Goal: Task Accomplishment & Management: Manage account settings

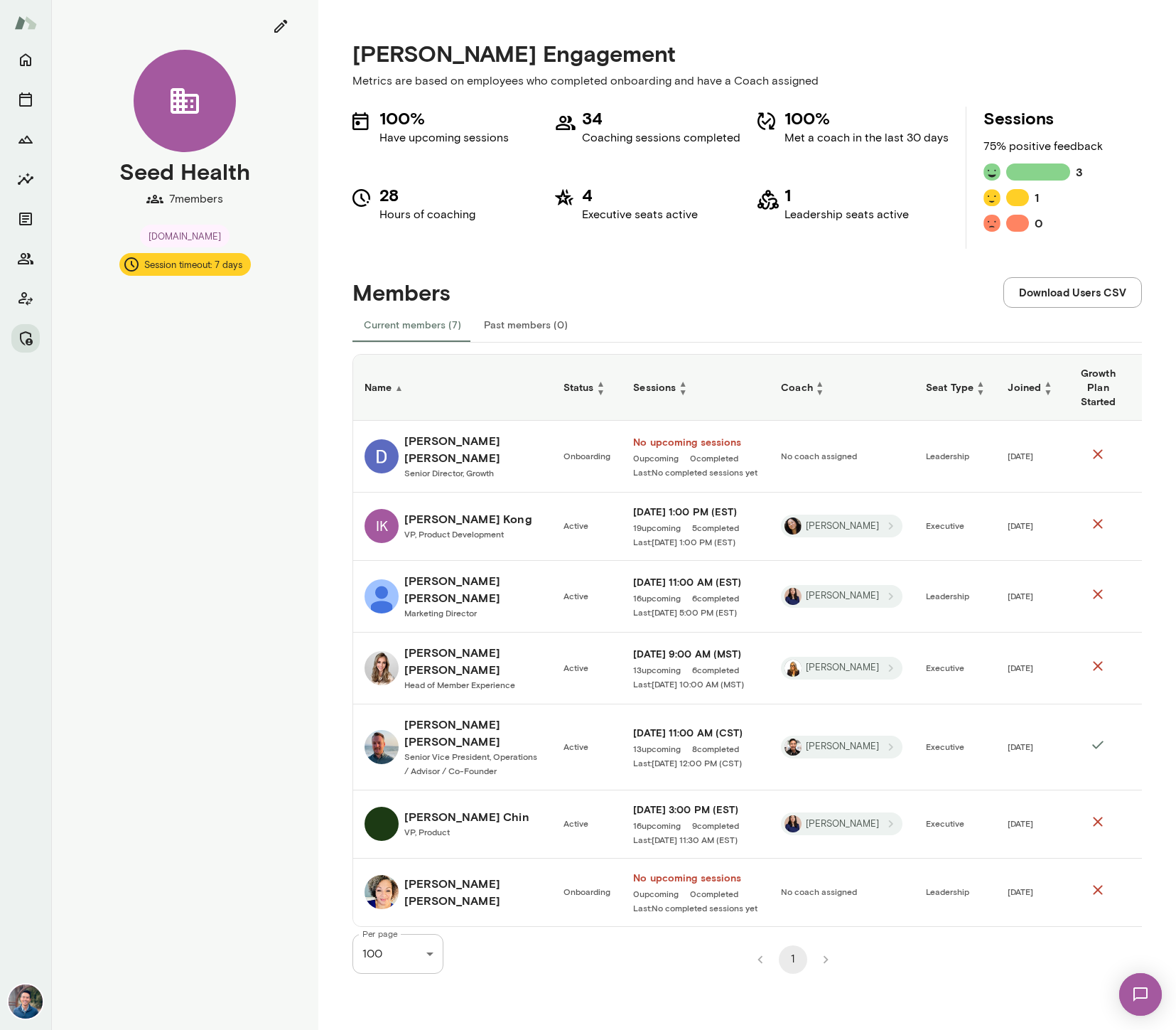
click at [564, 280] on div "Members Download Users CSV" at bounding box center [747, 278] width 790 height 58
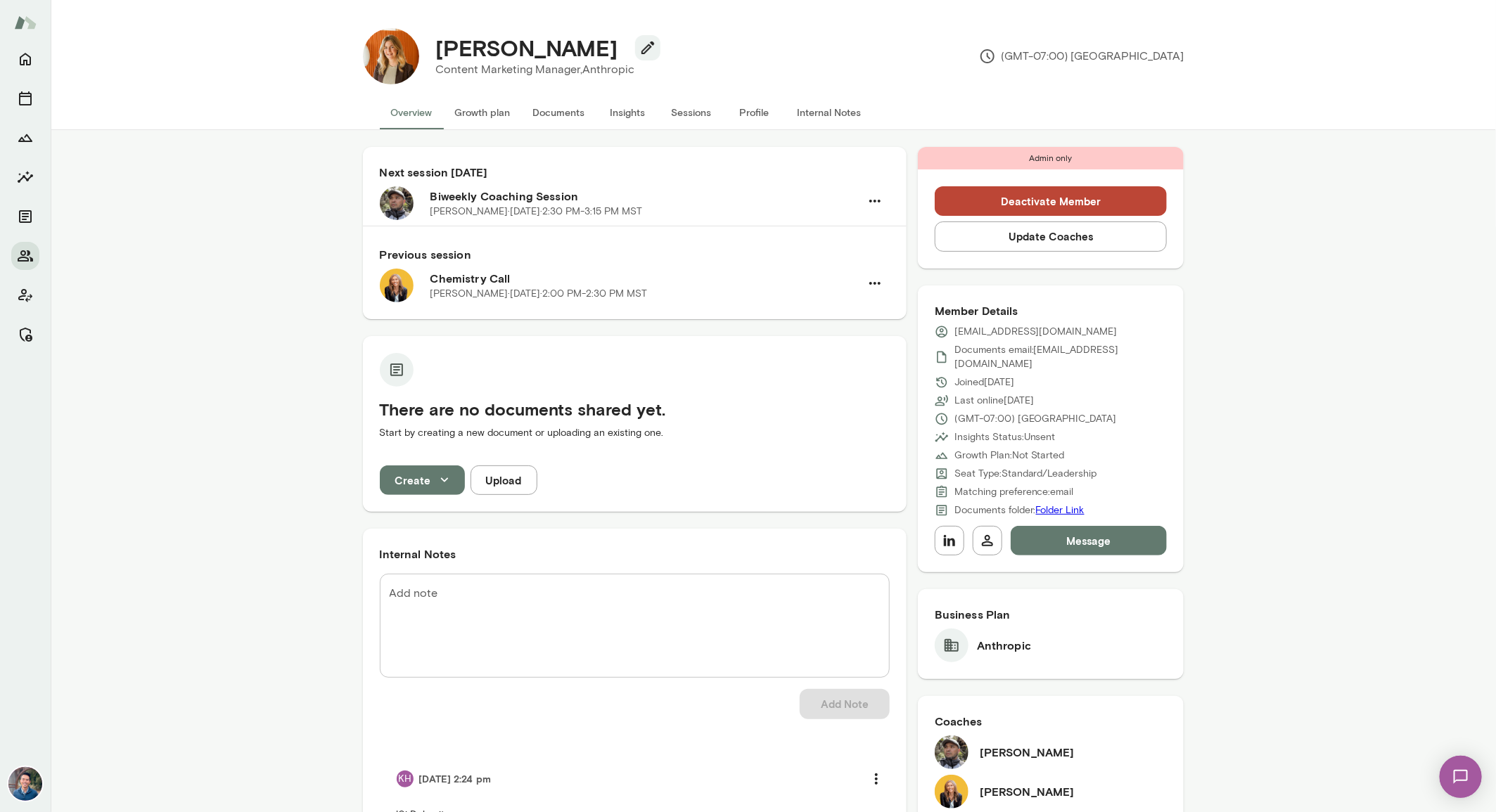
click at [1002, 247] on button "Update Coaches" at bounding box center [1051, 236] width 233 height 30
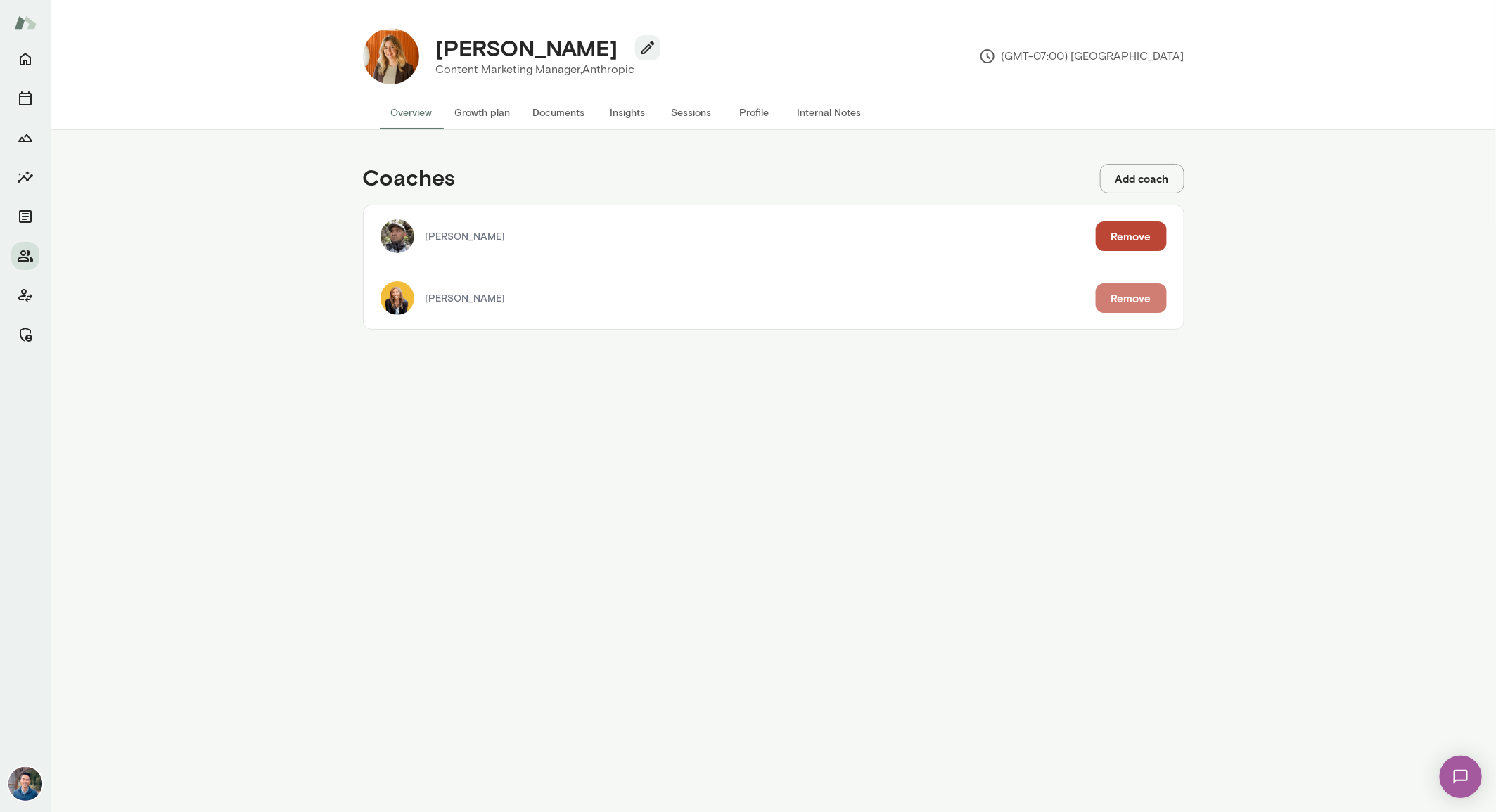
click at [1120, 292] on button "Remove" at bounding box center [1131, 298] width 71 height 30
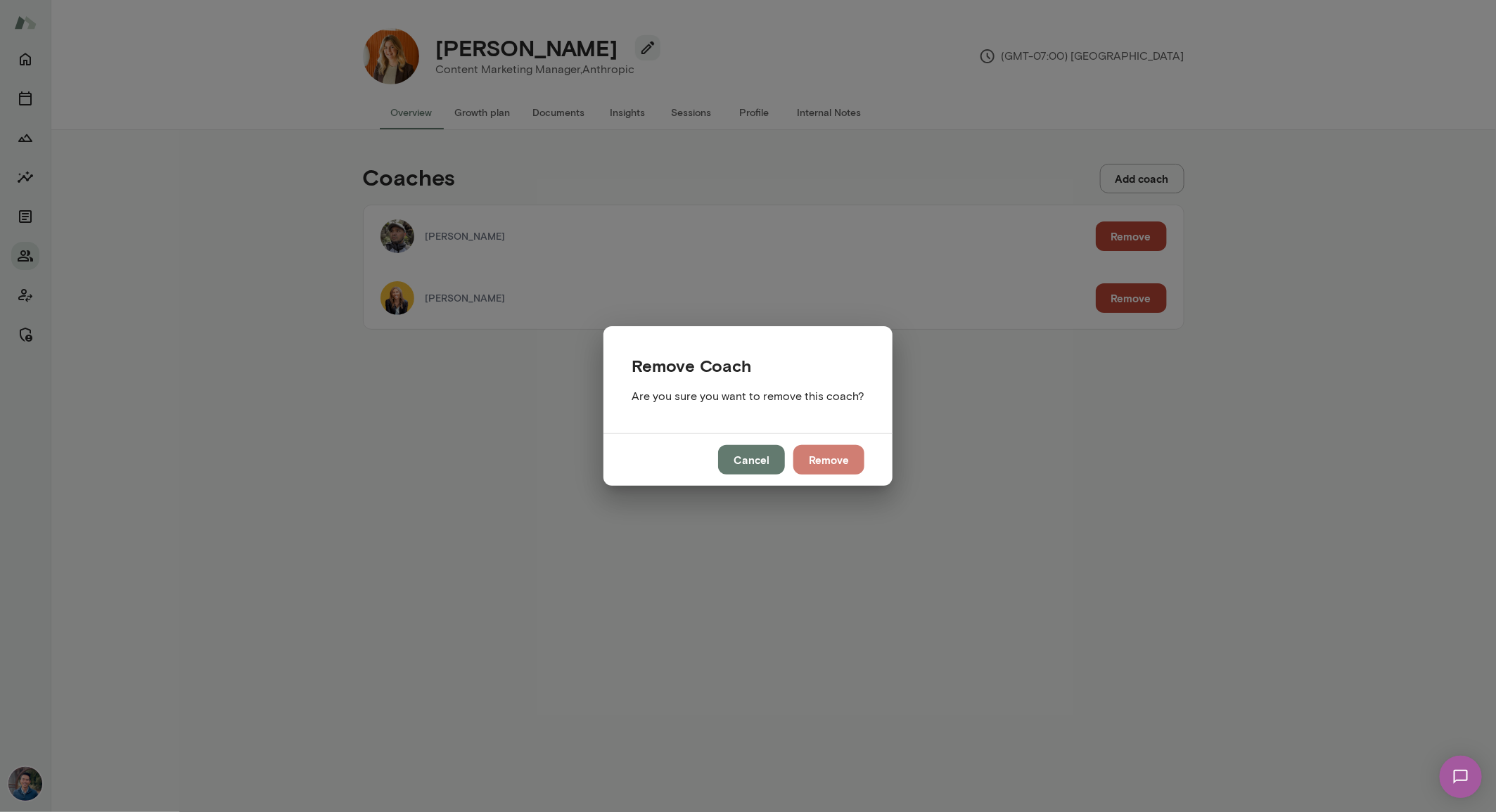
click at [839, 464] on button "Remove" at bounding box center [829, 460] width 71 height 30
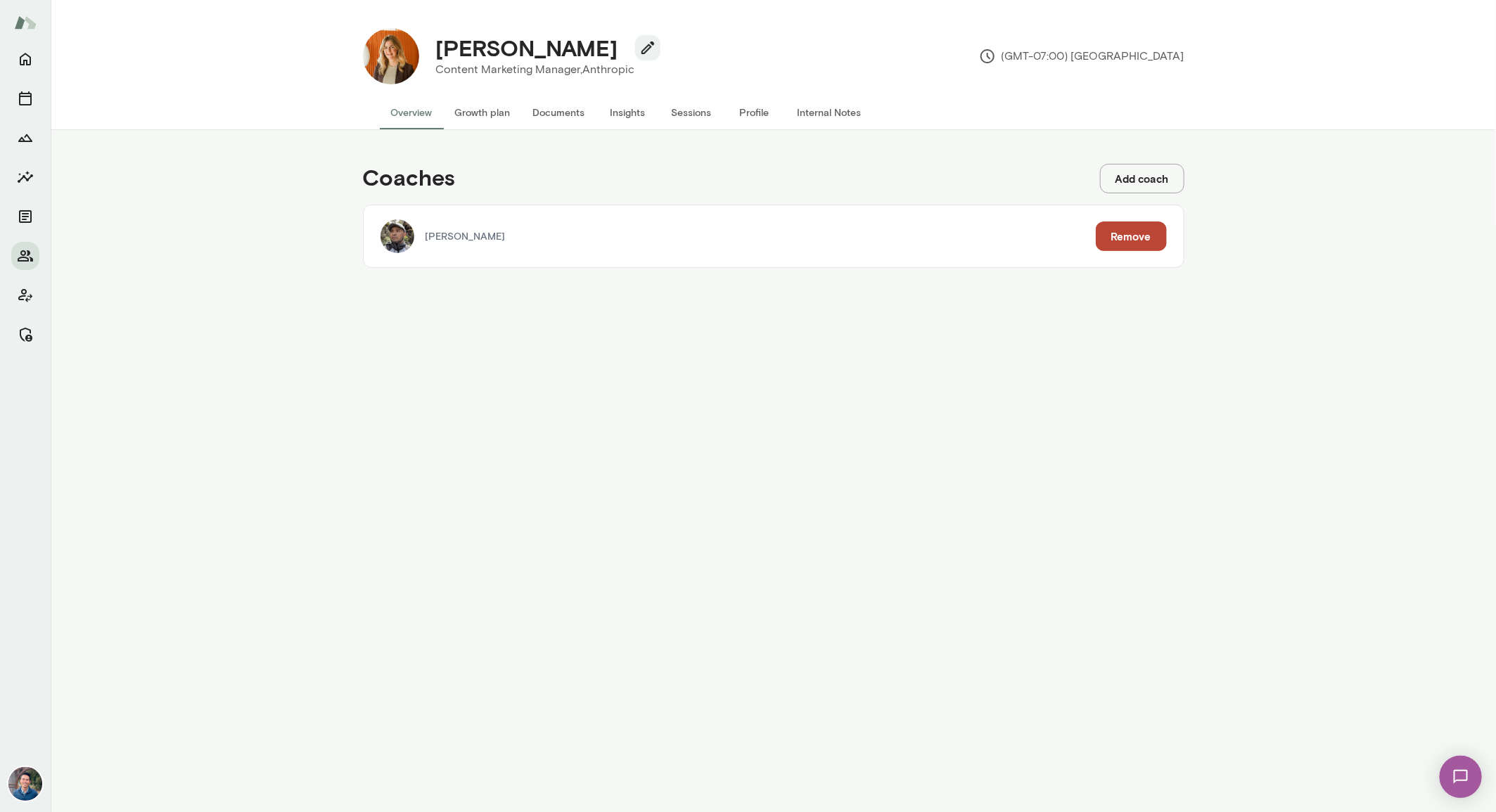
click at [408, 119] on button "Overview" at bounding box center [412, 112] width 64 height 33
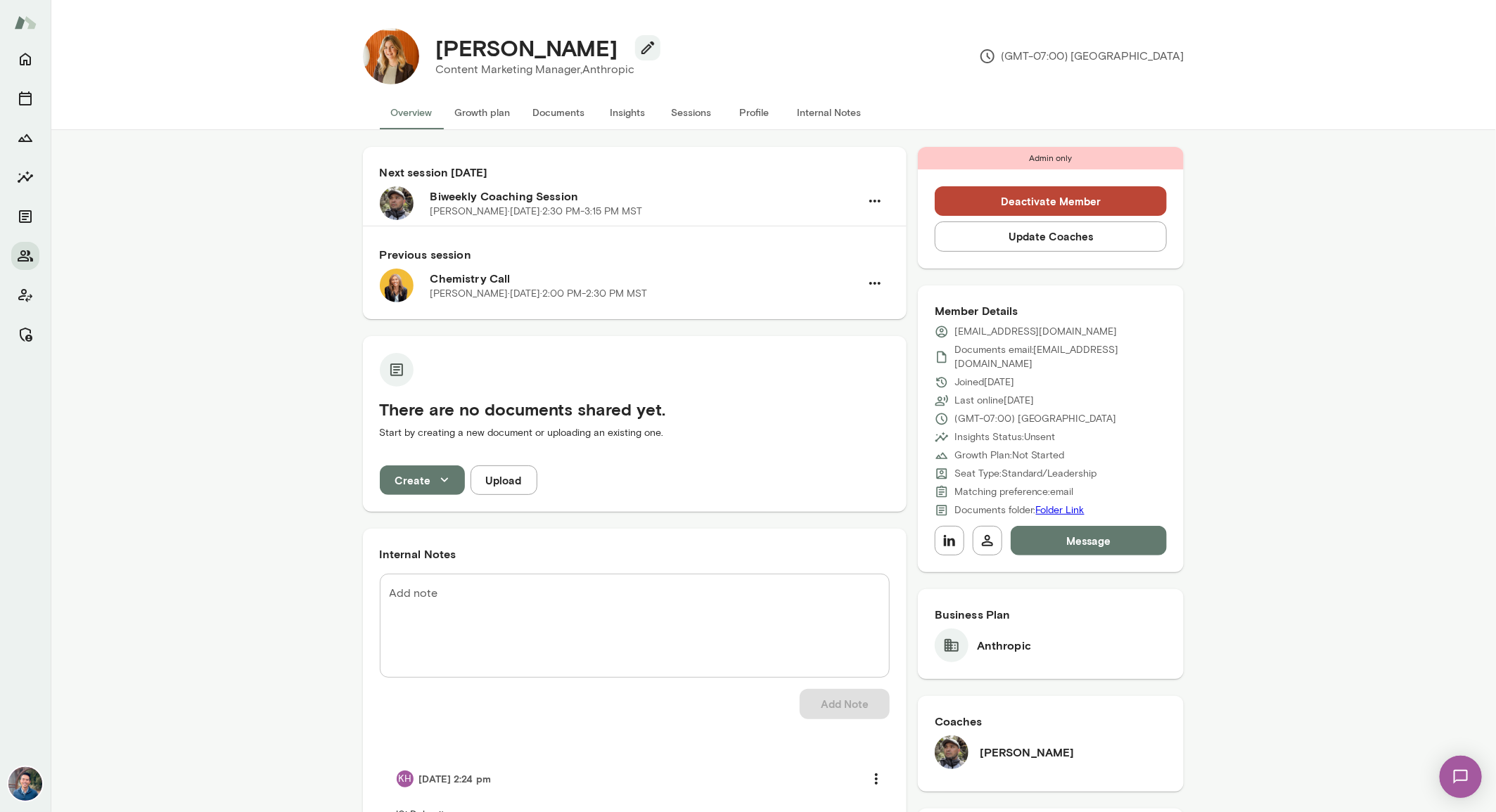
click at [688, 105] on button "Sessions" at bounding box center [691, 112] width 63 height 33
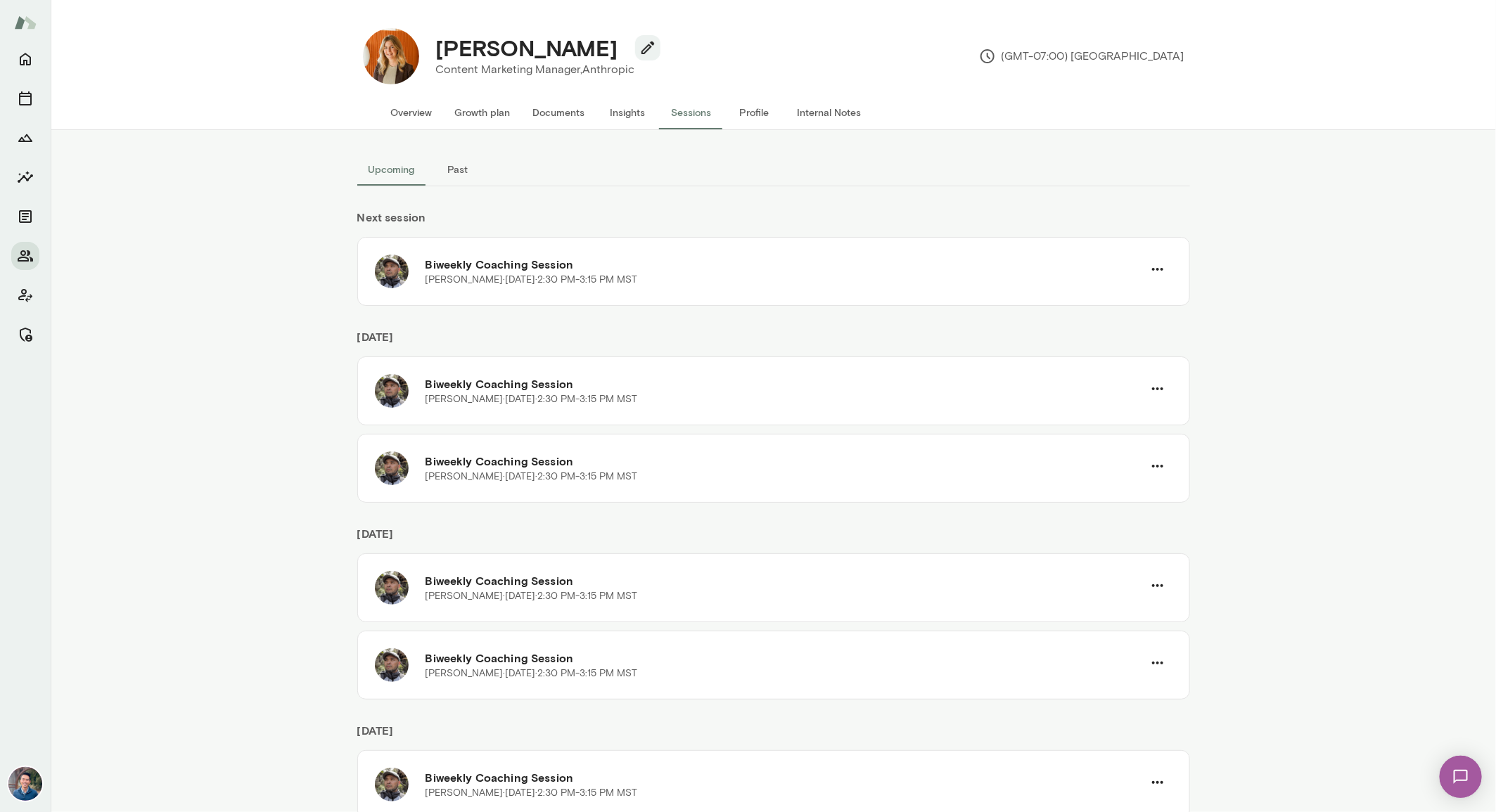
click at [417, 117] on button "Overview" at bounding box center [412, 112] width 64 height 33
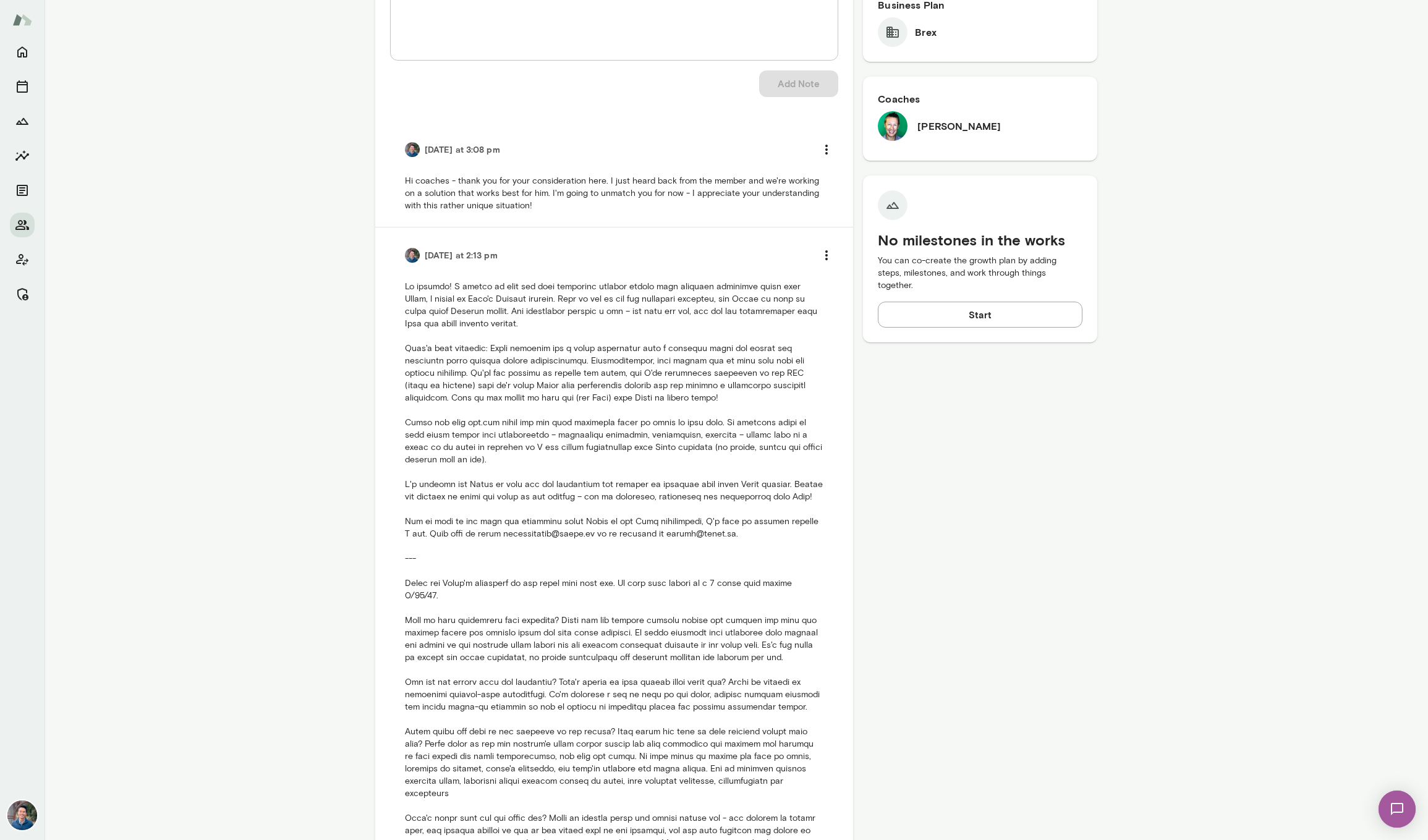
scroll to position [528, 0]
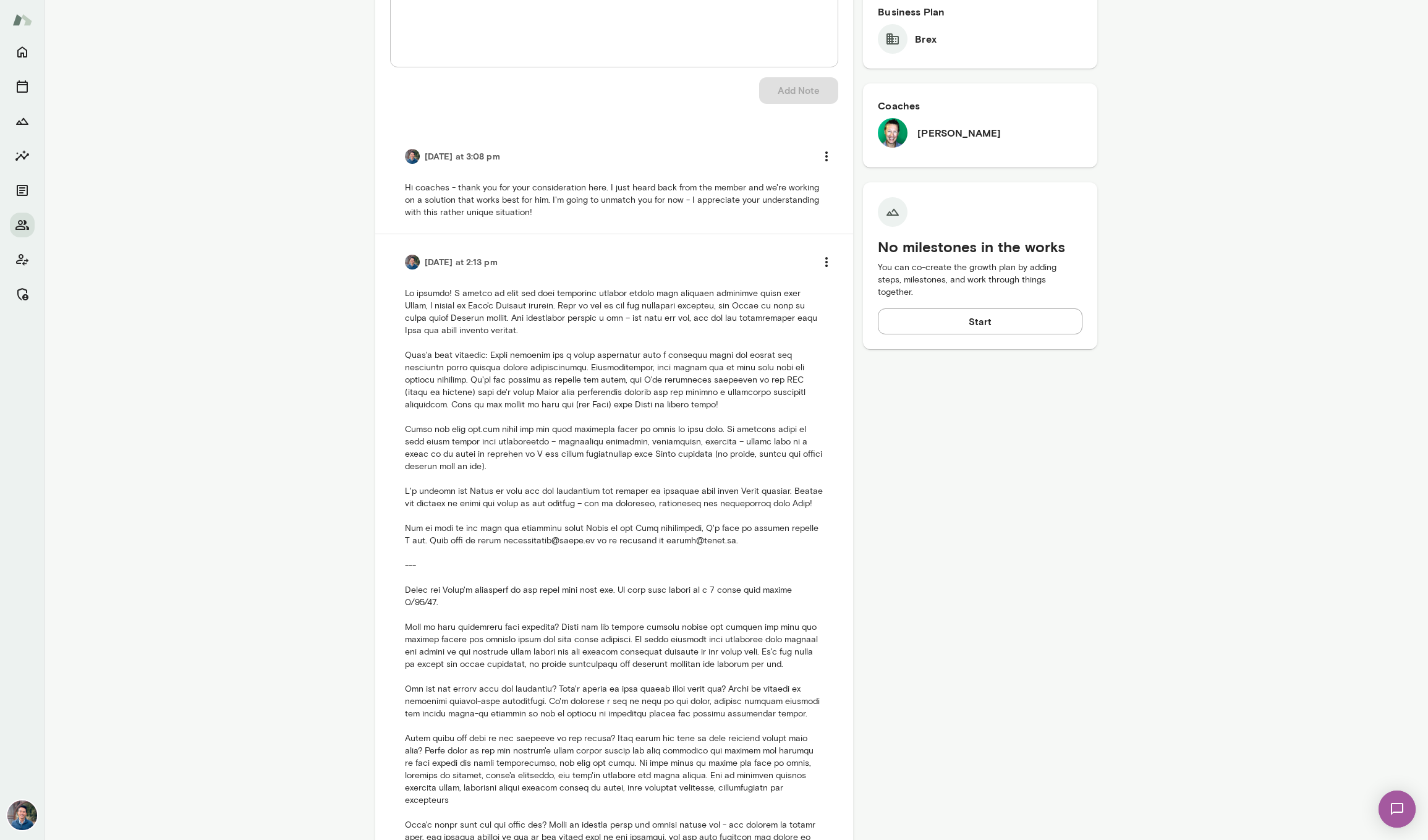
click at [425, 334] on p at bounding box center [614, 621] width 418 height 668
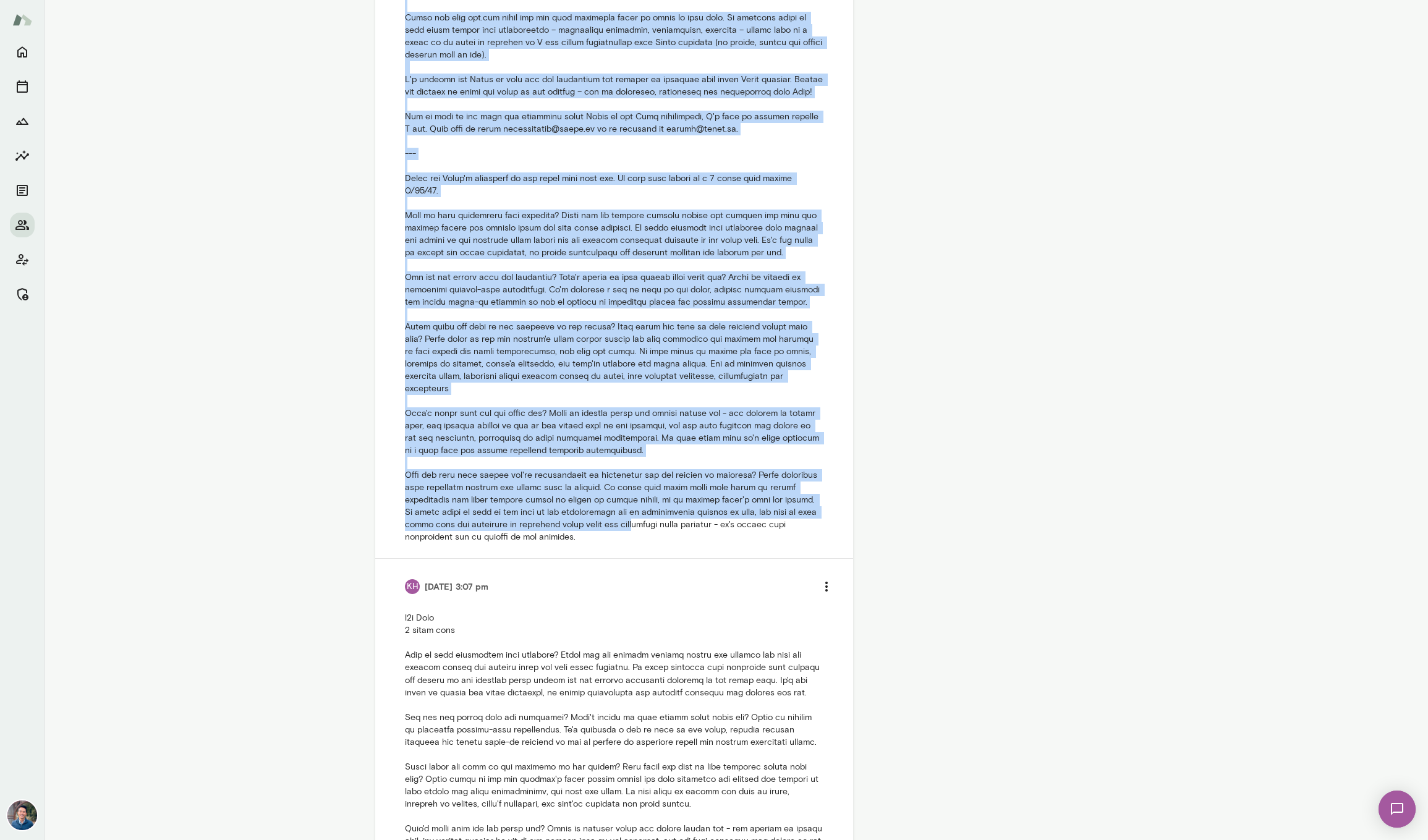
scroll to position [953, 0]
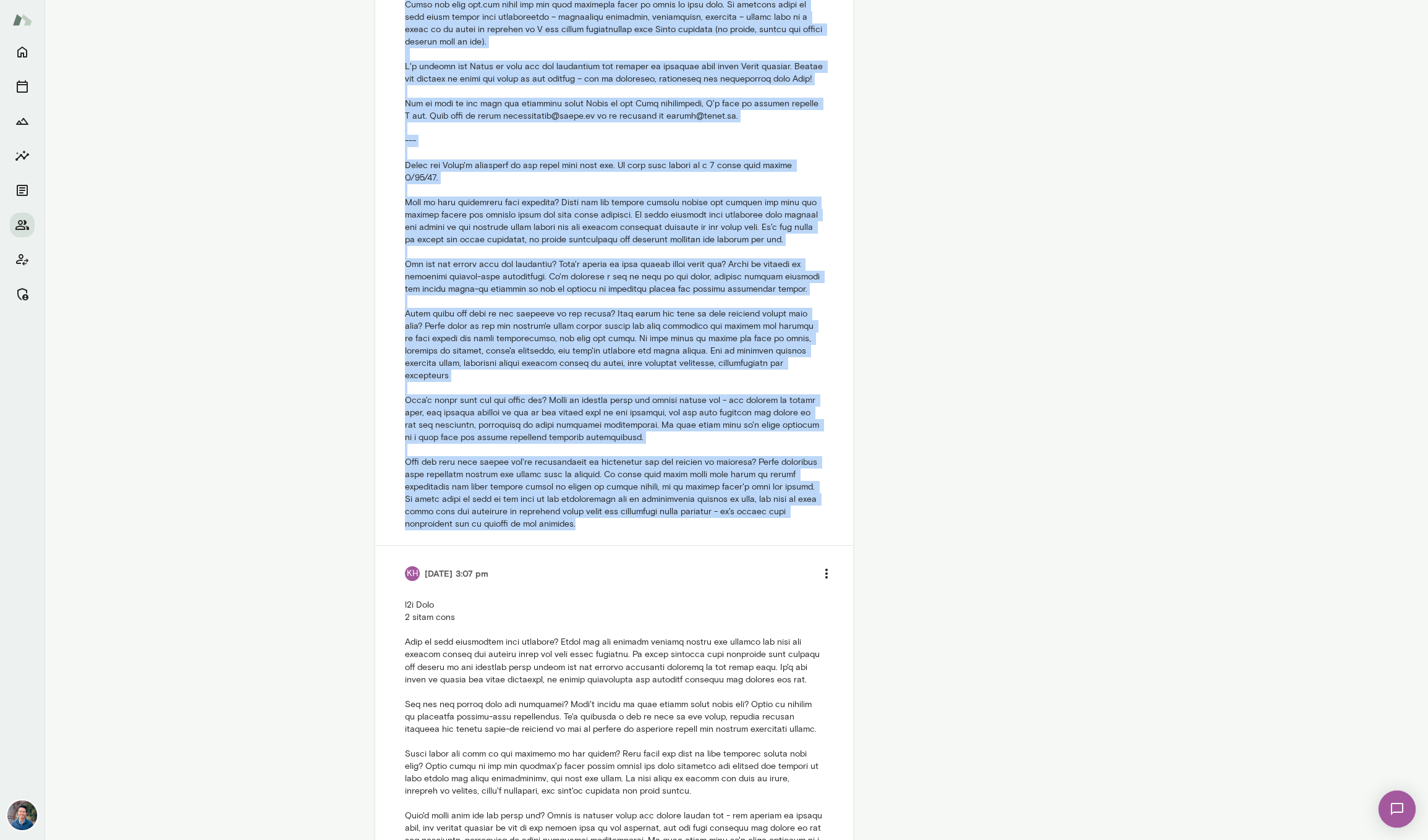
drag, startPoint x: 403, startPoint y: 294, endPoint x: 602, endPoint y: 513, distance: 295.9
click at [602, 513] on li "Today at 2:13 pm" at bounding box center [615, 178] width 448 height 736
copy p "Hi coaches! I wanted to give you some important context before your upcoming ch…"
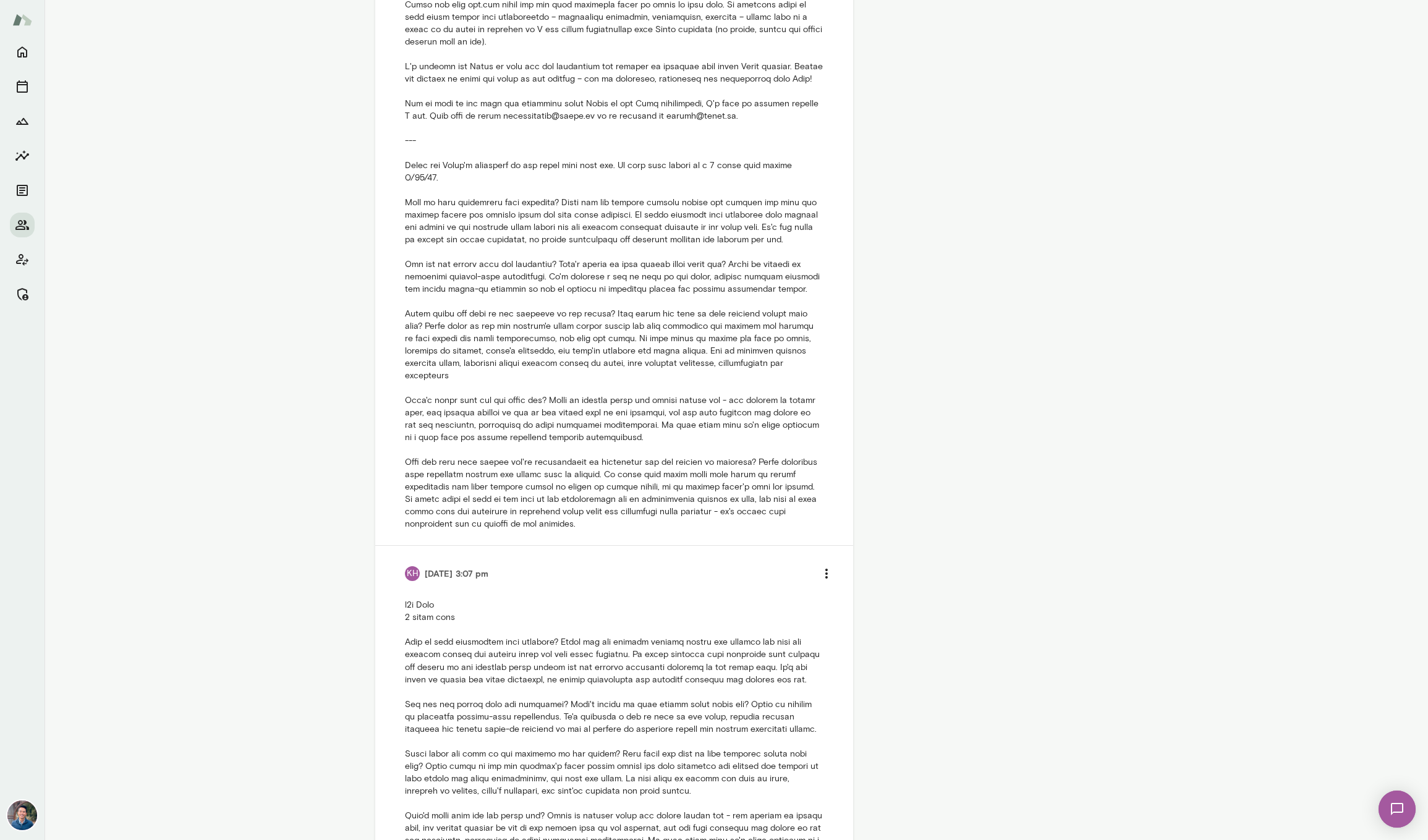
click at [552, 472] on p at bounding box center [614, 196] width 418 height 668
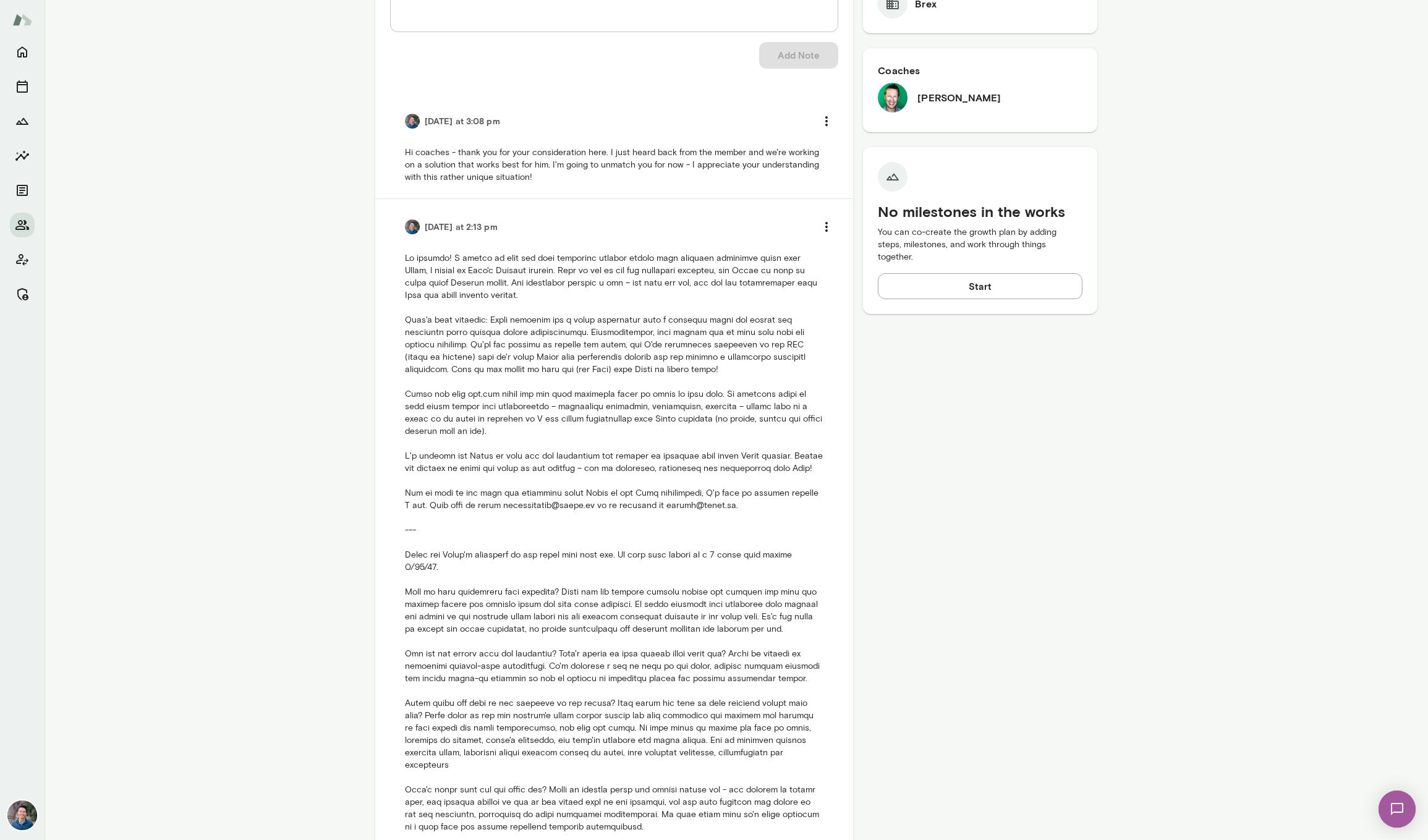
scroll to position [541, 0]
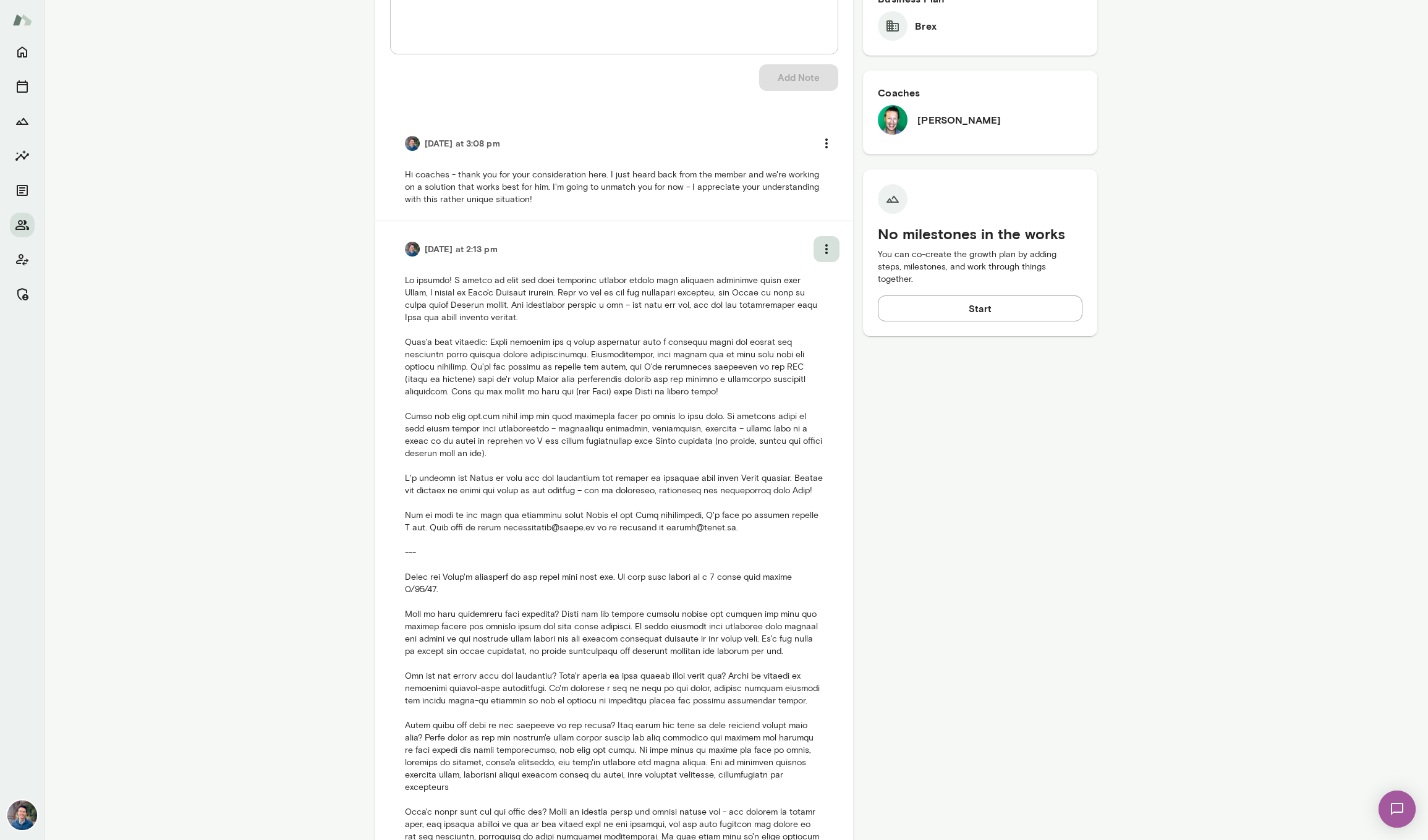
click at [826, 250] on icon "more" at bounding box center [826, 249] width 3 height 10
click at [801, 276] on li "Delete note" at bounding box center [794, 277] width 93 height 23
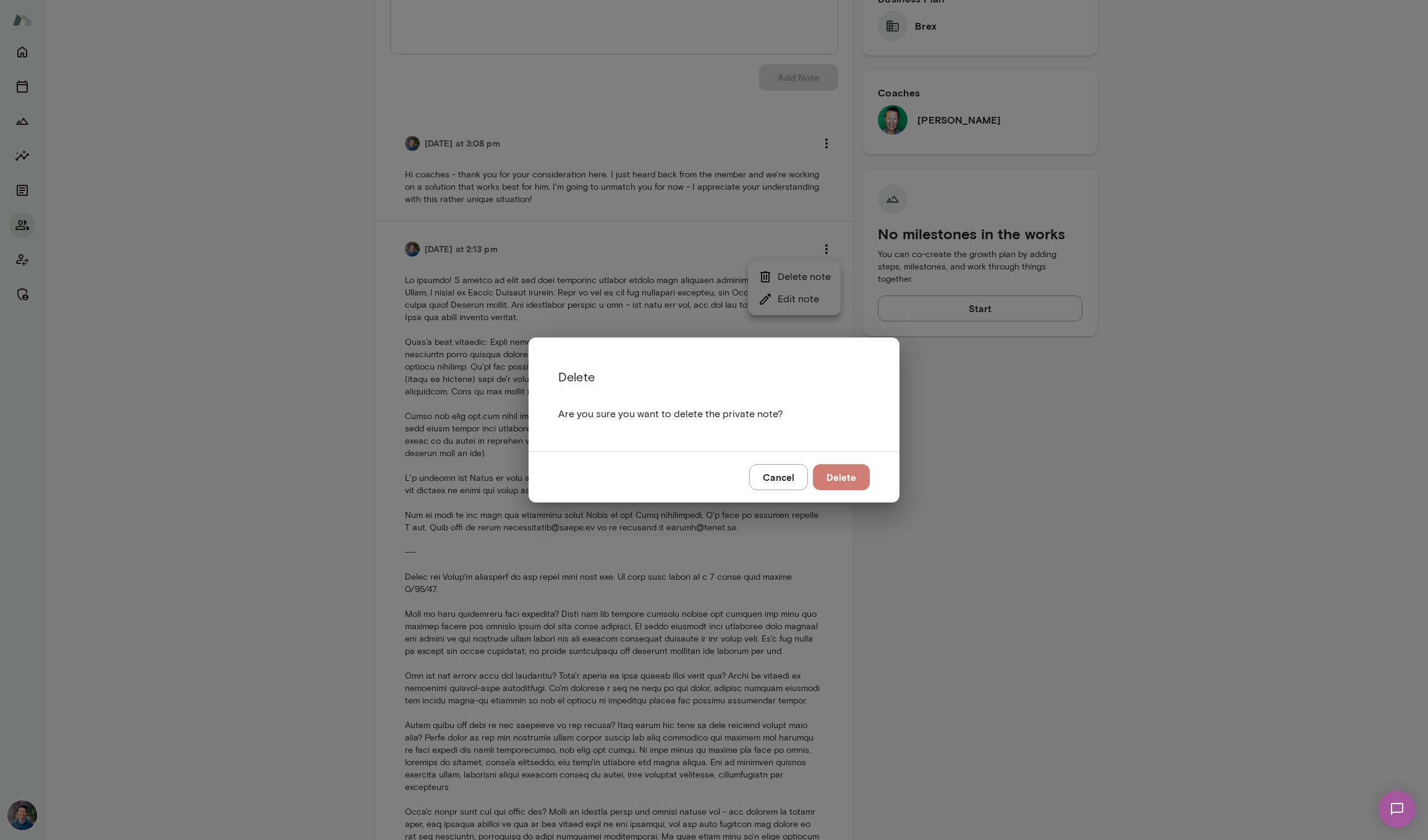
click at [846, 468] on button "Delete" at bounding box center [841, 477] width 57 height 26
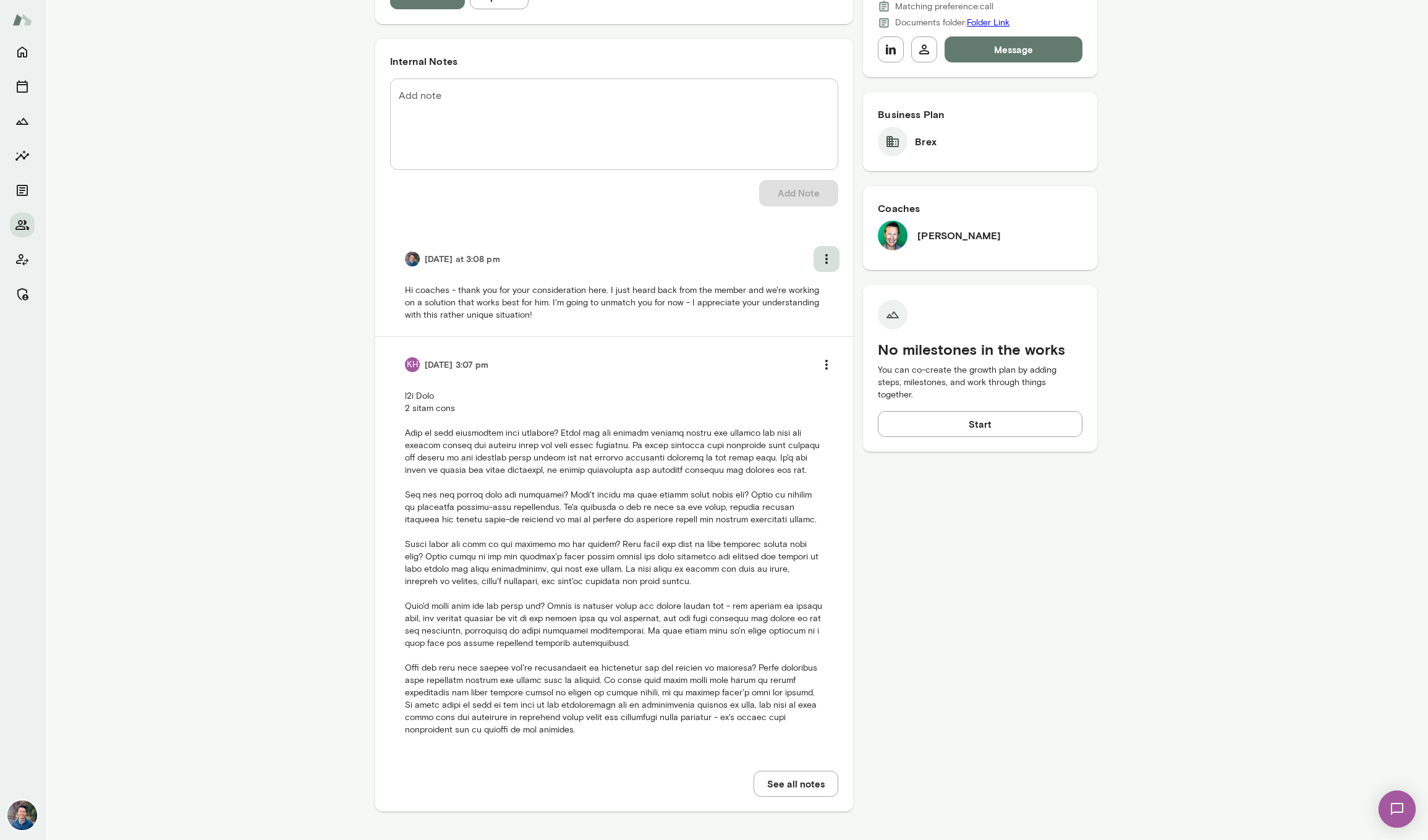
click at [829, 254] on icon "more" at bounding box center [826, 259] width 15 height 15
click at [814, 285] on li "Delete note" at bounding box center [794, 286] width 93 height 23
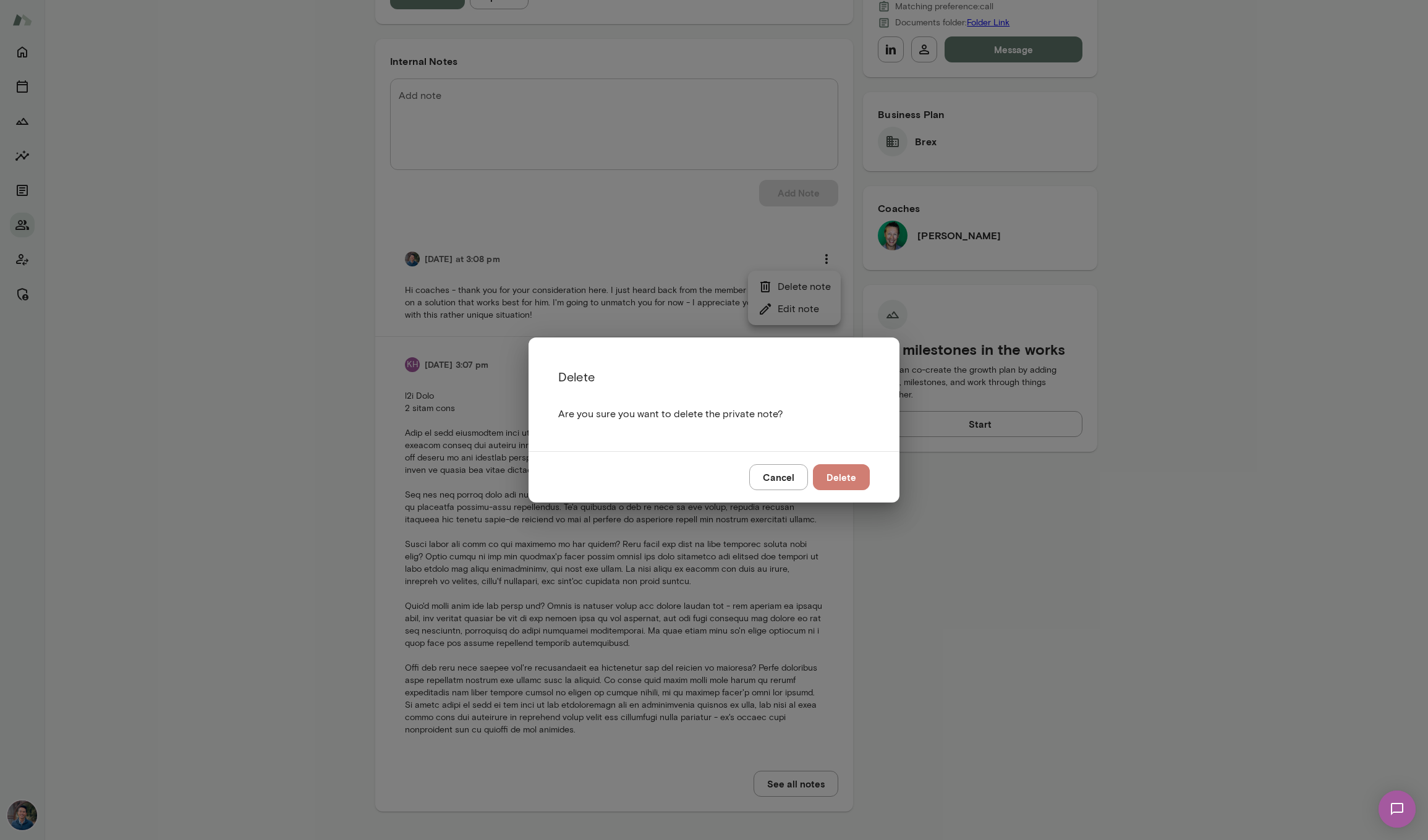
click at [846, 470] on button "Delete" at bounding box center [841, 477] width 57 height 26
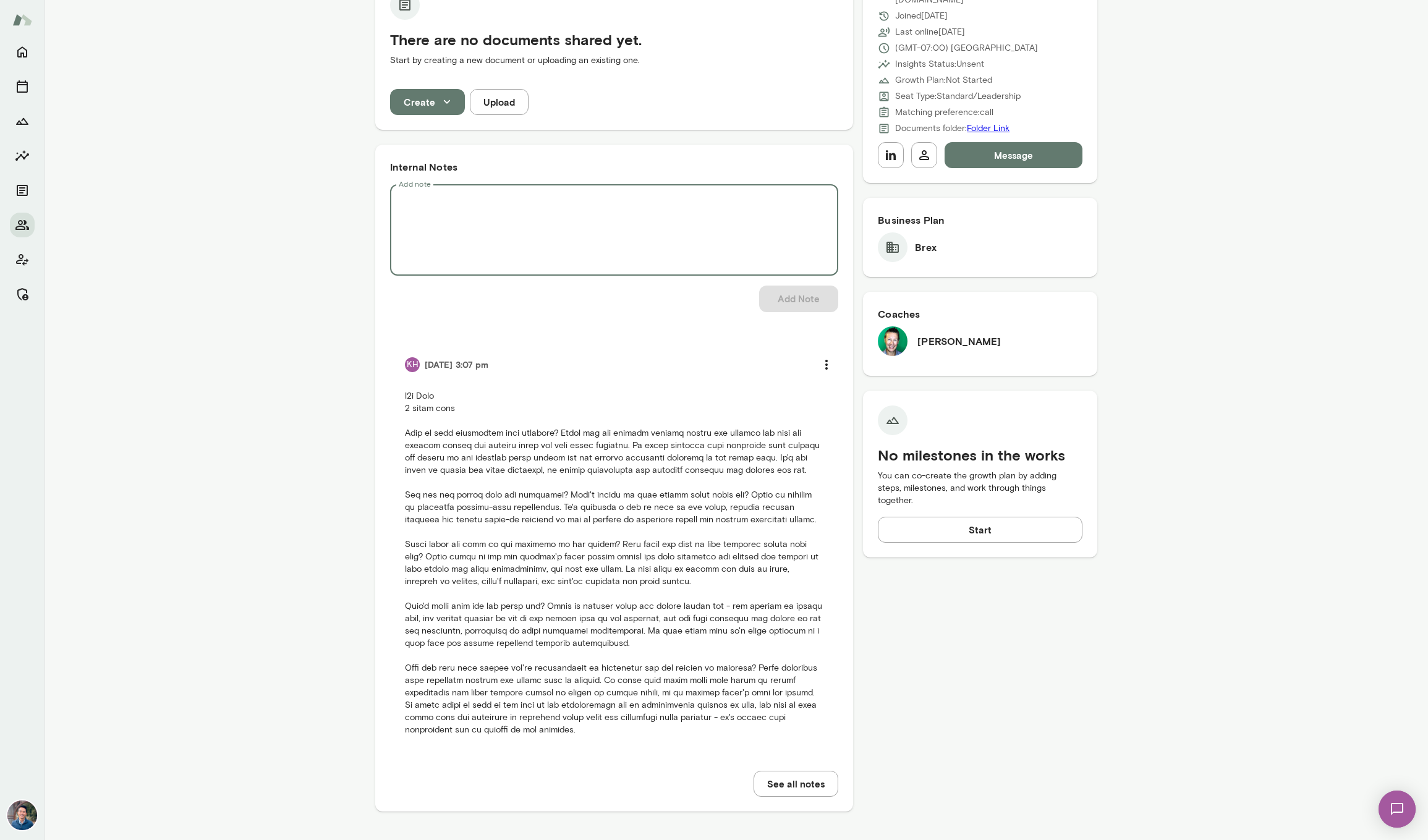
click at [495, 224] on textarea "Add note" at bounding box center [614, 230] width 431 height 71
paste textarea "**********"
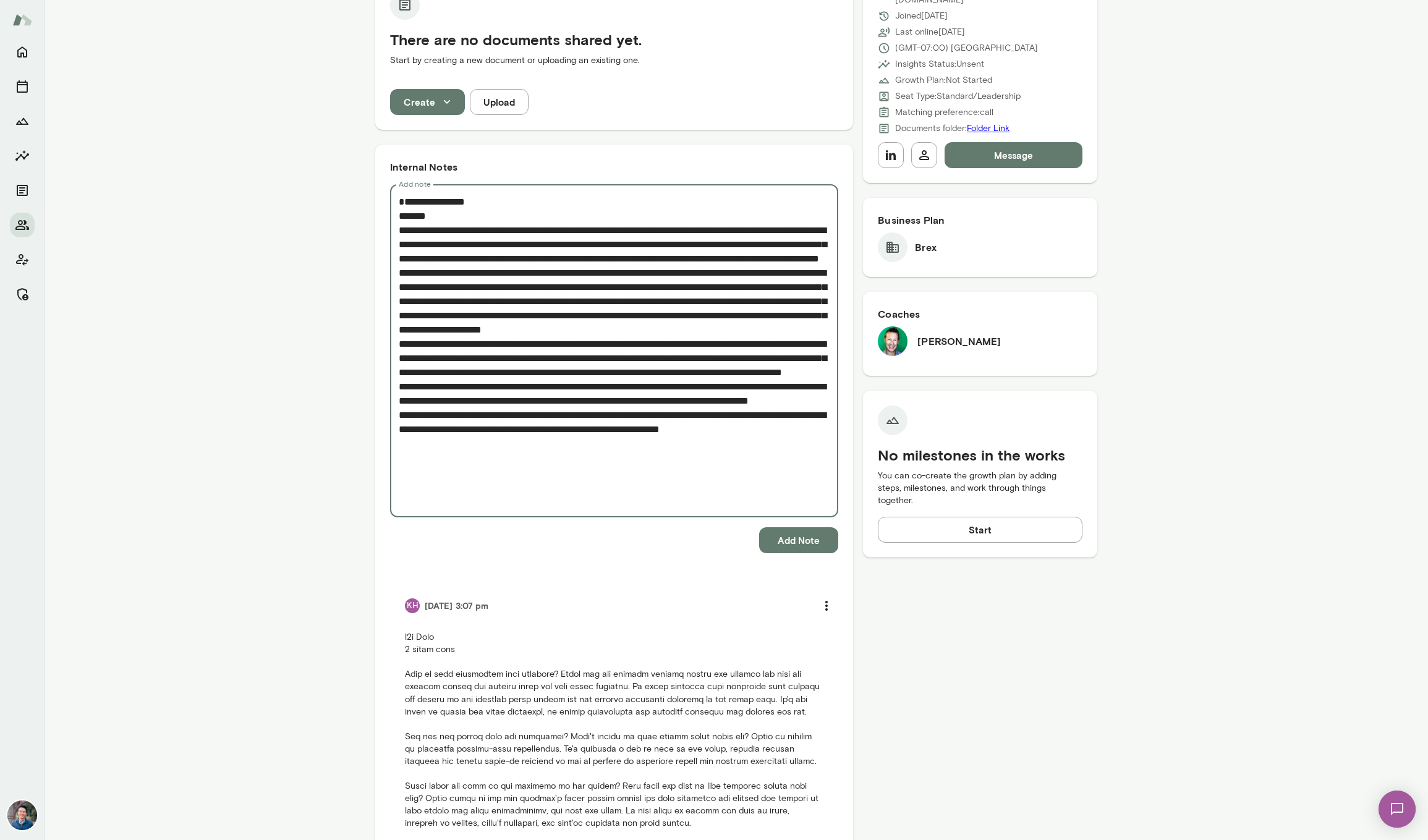
drag, startPoint x: 506, startPoint y: 226, endPoint x: 416, endPoint y: 177, distance: 102.5
click at [416, 184] on div "Add note * Add note" at bounding box center [615, 350] width 448 height 333
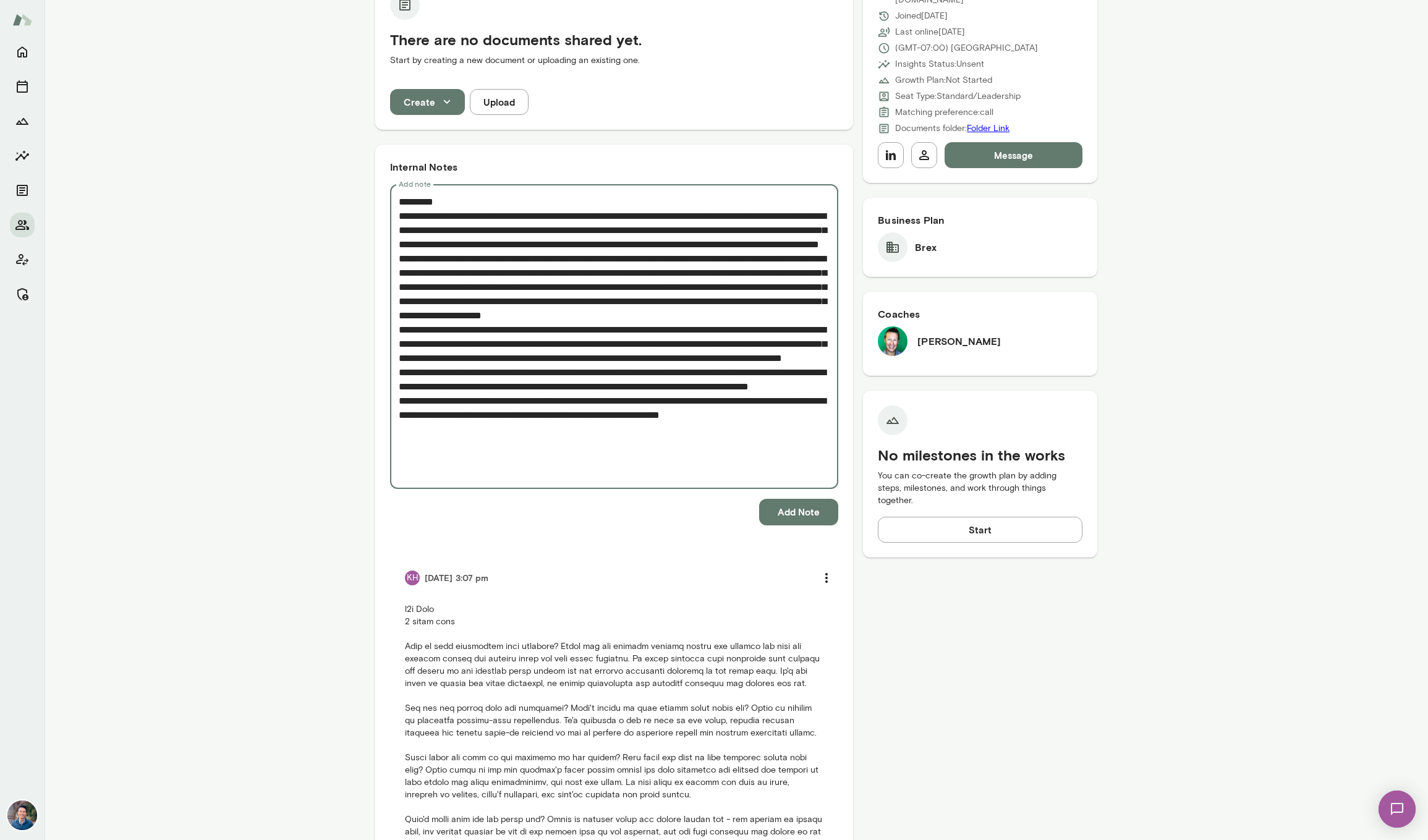
click at [452, 213] on textarea "Add note" at bounding box center [614, 337] width 431 height 284
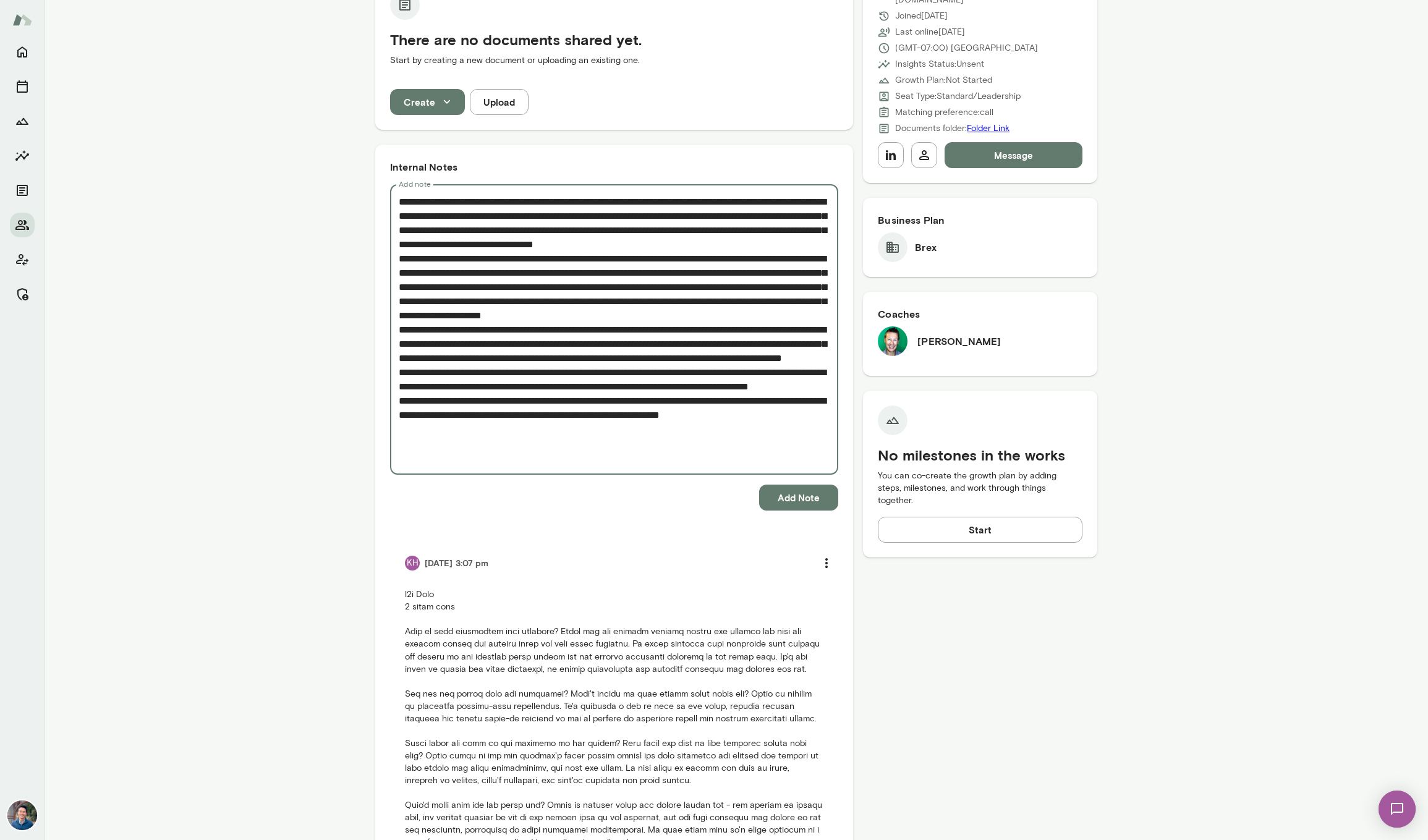
click at [517, 210] on textarea "Add note" at bounding box center [614, 329] width 431 height 270
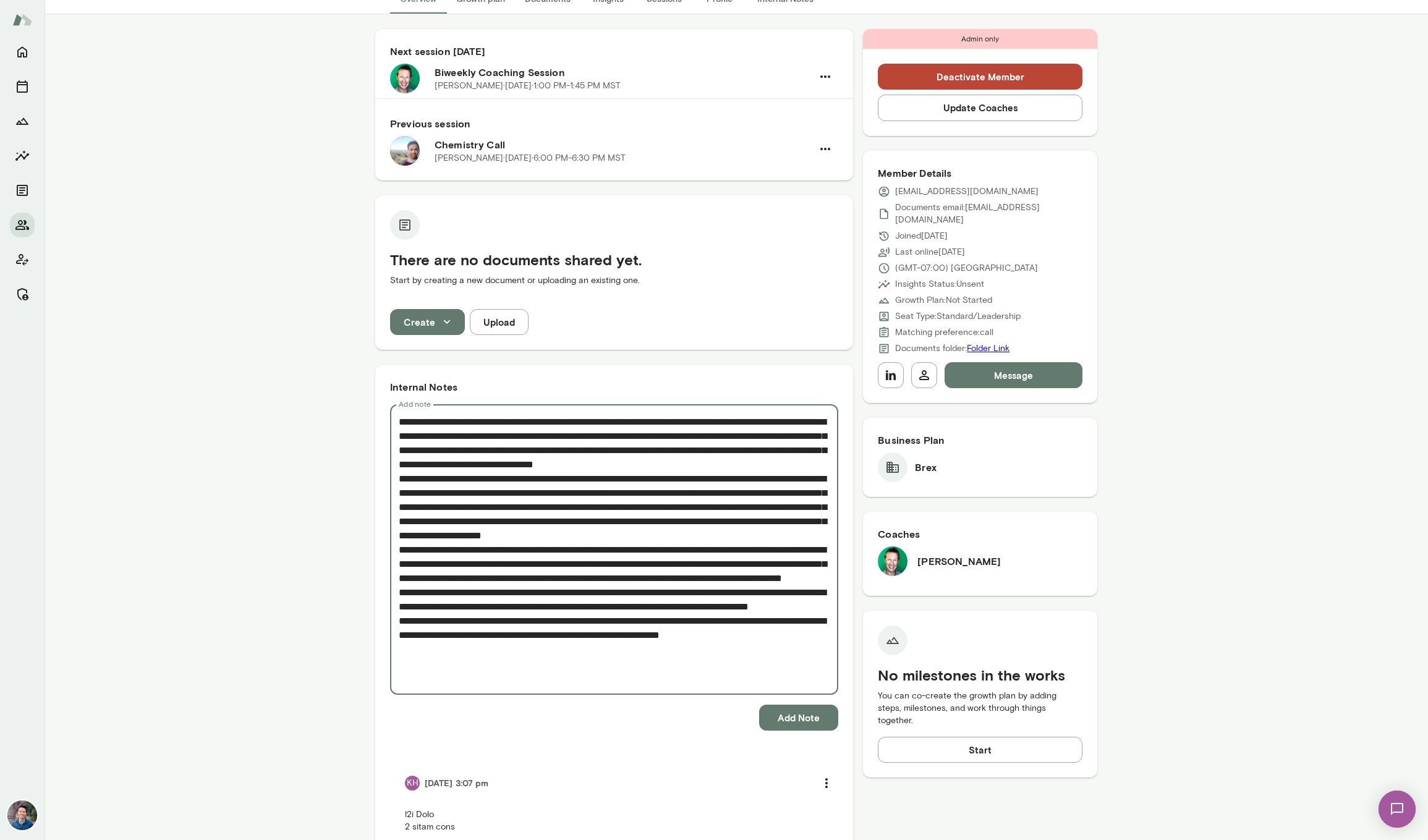
scroll to position [79, 0]
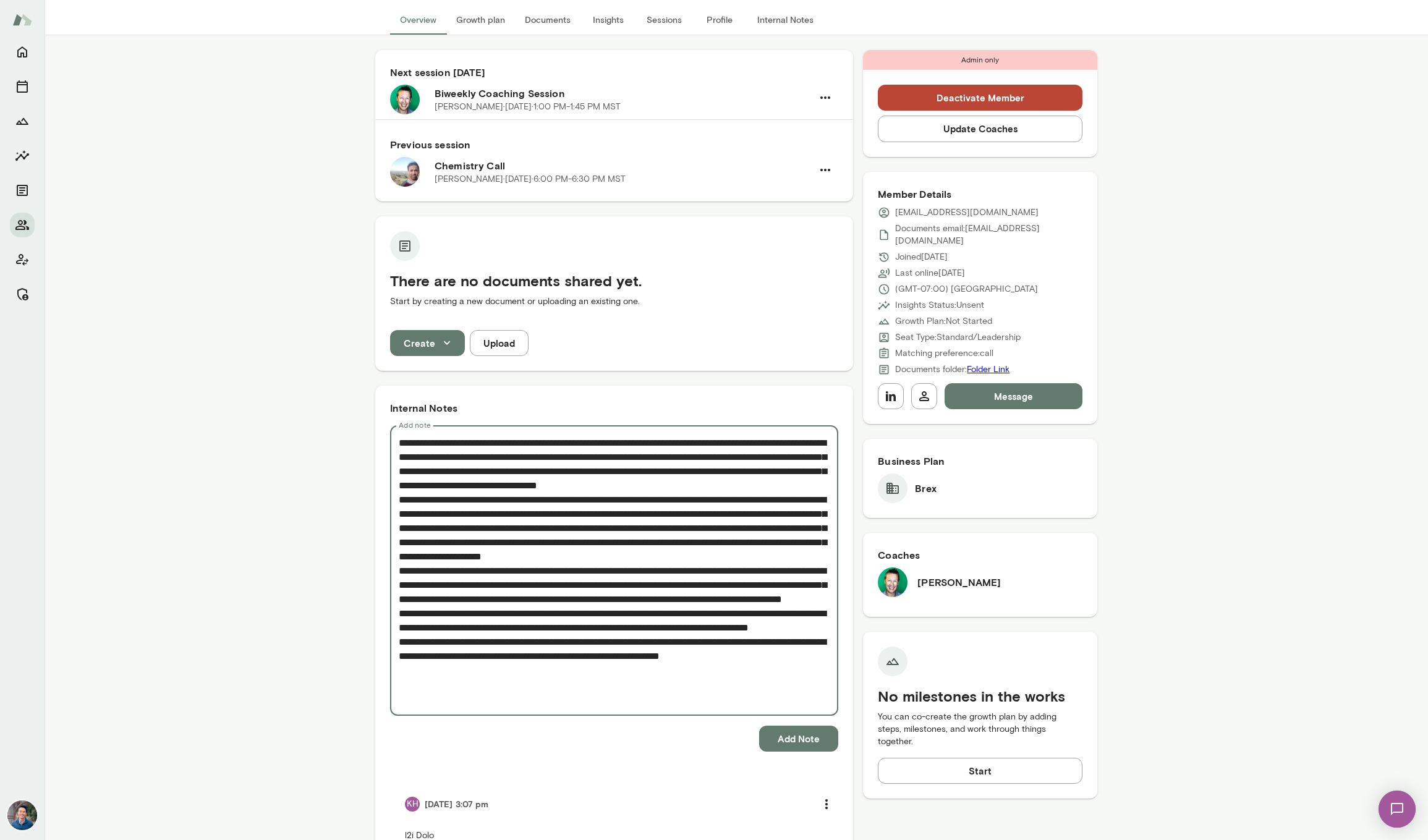
click at [626, 459] on textarea "Add note" at bounding box center [614, 570] width 431 height 270
click at [807, 453] on textarea "Add note" at bounding box center [614, 578] width 431 height 284
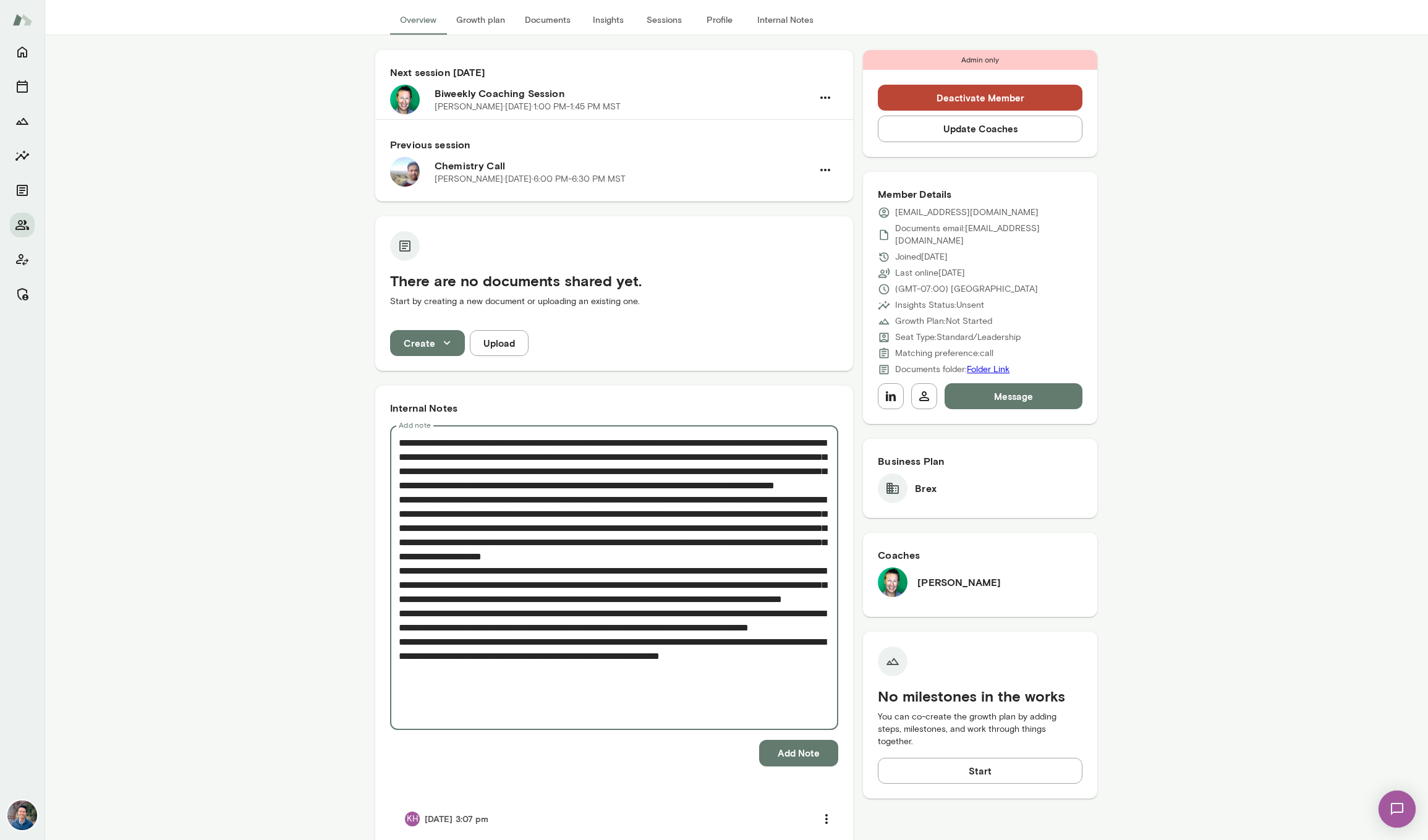
click at [762, 493] on textarea "Add note" at bounding box center [614, 578] width 431 height 284
click at [736, 498] on textarea "Add note" at bounding box center [614, 578] width 431 height 284
drag, startPoint x: 620, startPoint y: 455, endPoint x: 673, endPoint y: 473, distance: 56.0
click at [673, 473] on textarea "Add note" at bounding box center [614, 578] width 431 height 284
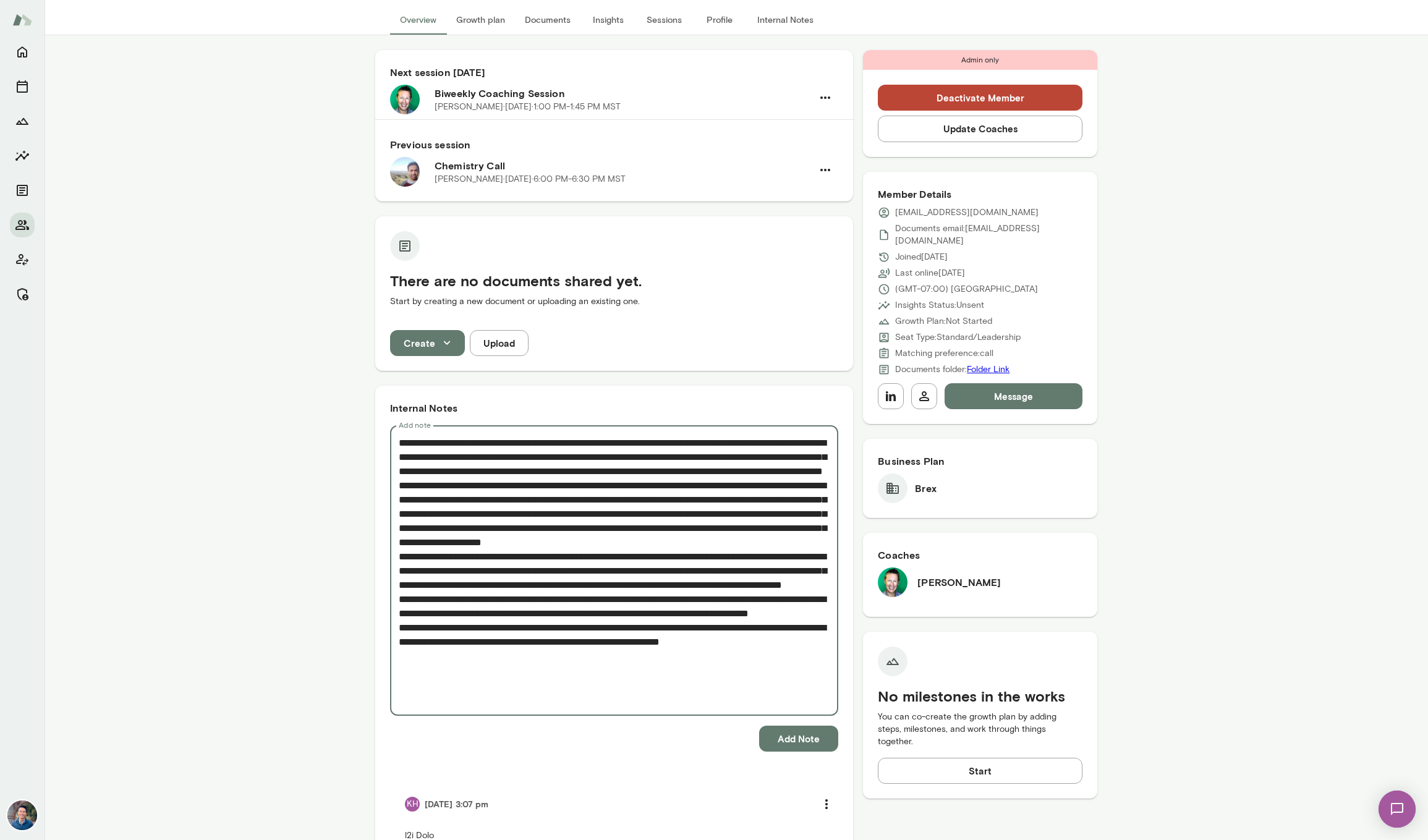
click at [497, 468] on textarea "Add note" at bounding box center [614, 570] width 431 height 270
click at [582, 470] on textarea "Add note" at bounding box center [614, 570] width 431 height 270
drag, startPoint x: 582, startPoint y: 470, endPoint x: 499, endPoint y: 471, distance: 83.0
click at [499, 471] on textarea "Add note" at bounding box center [614, 570] width 431 height 270
paste textarea "**********"
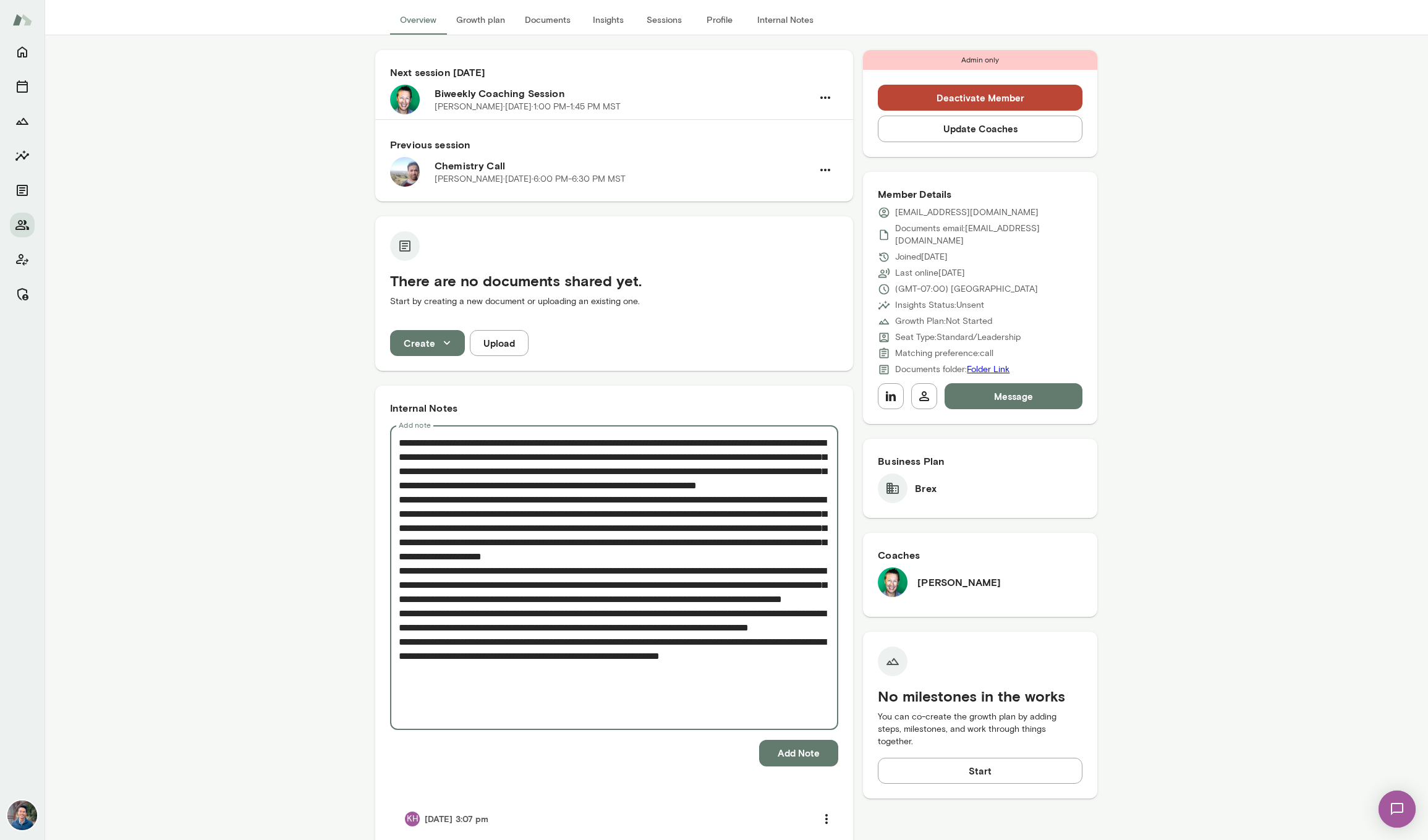
drag, startPoint x: 494, startPoint y: 470, endPoint x: 603, endPoint y: 470, distance: 109.0
click at [603, 470] on textarea "Add note" at bounding box center [614, 578] width 431 height 284
click at [555, 498] on textarea "Add note" at bounding box center [614, 578] width 431 height 284
click at [716, 517] on textarea "Add note" at bounding box center [614, 578] width 431 height 284
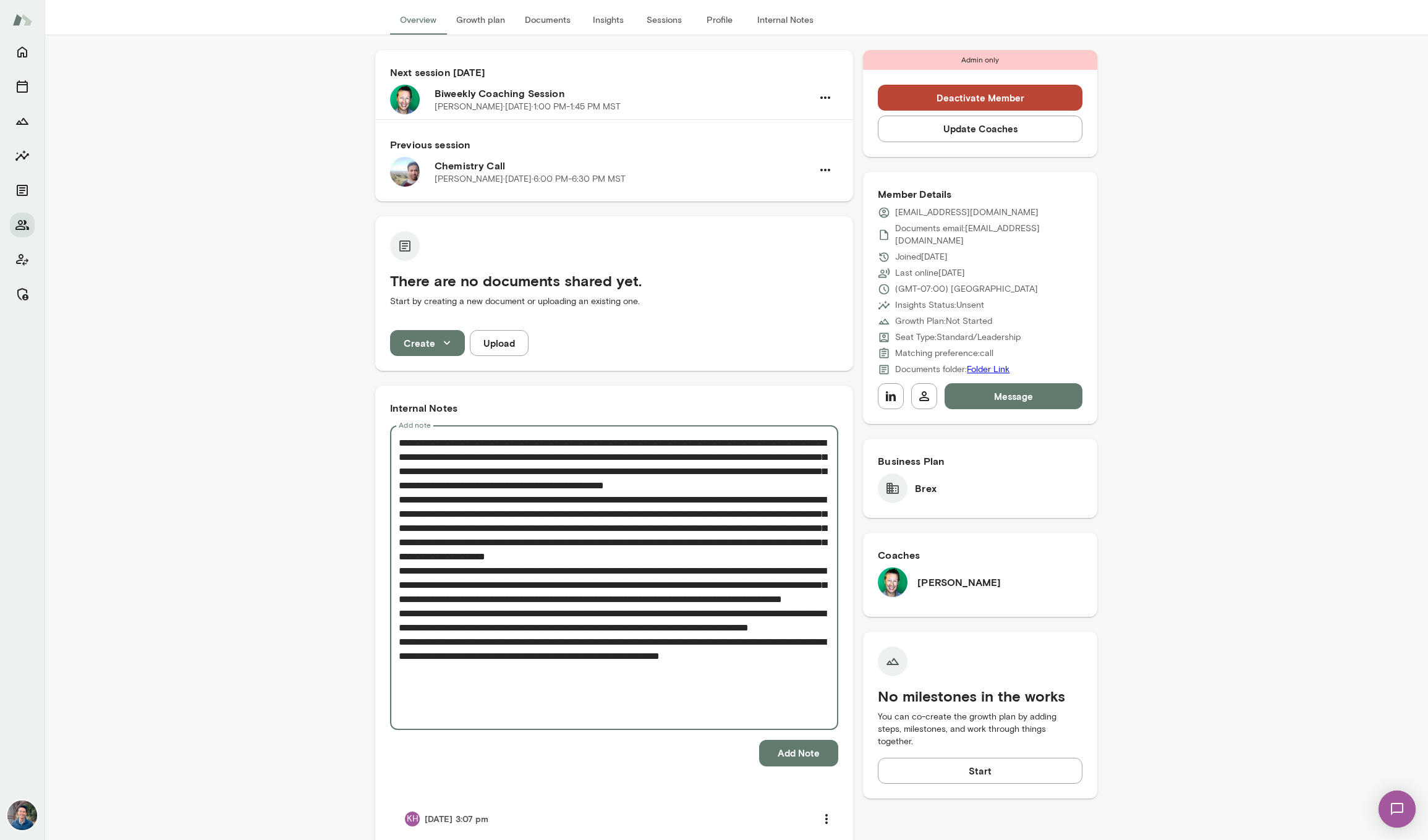
click at [576, 500] on textarea "Add note" at bounding box center [614, 578] width 431 height 284
drag, startPoint x: 582, startPoint y: 558, endPoint x: 630, endPoint y: 571, distance: 49.7
click at [630, 571] on textarea "Add note" at bounding box center [614, 578] width 431 height 284
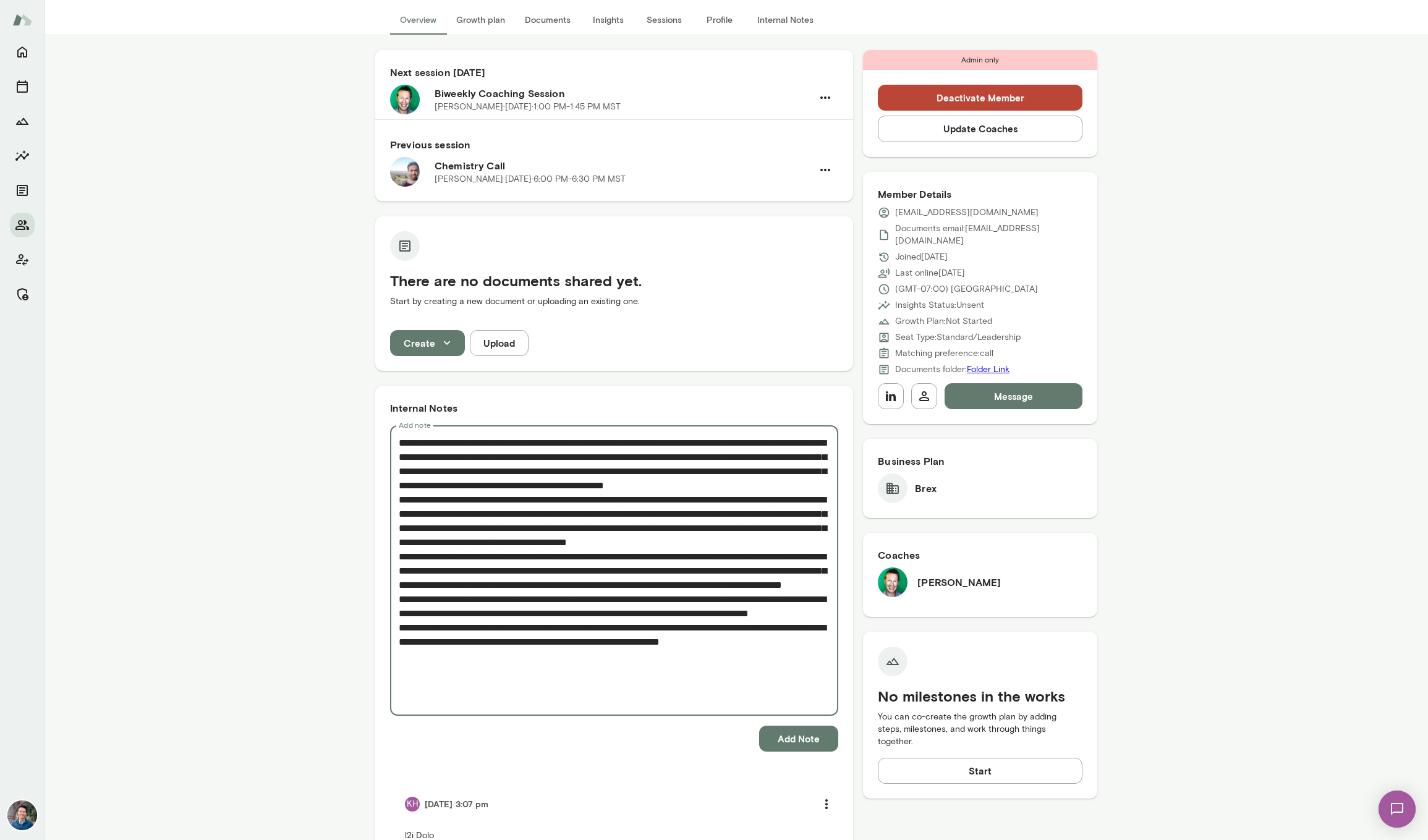
drag, startPoint x: 399, startPoint y: 582, endPoint x: 751, endPoint y: 581, distance: 352.0
click at [751, 581] on textarea "Add note" at bounding box center [614, 570] width 431 height 270
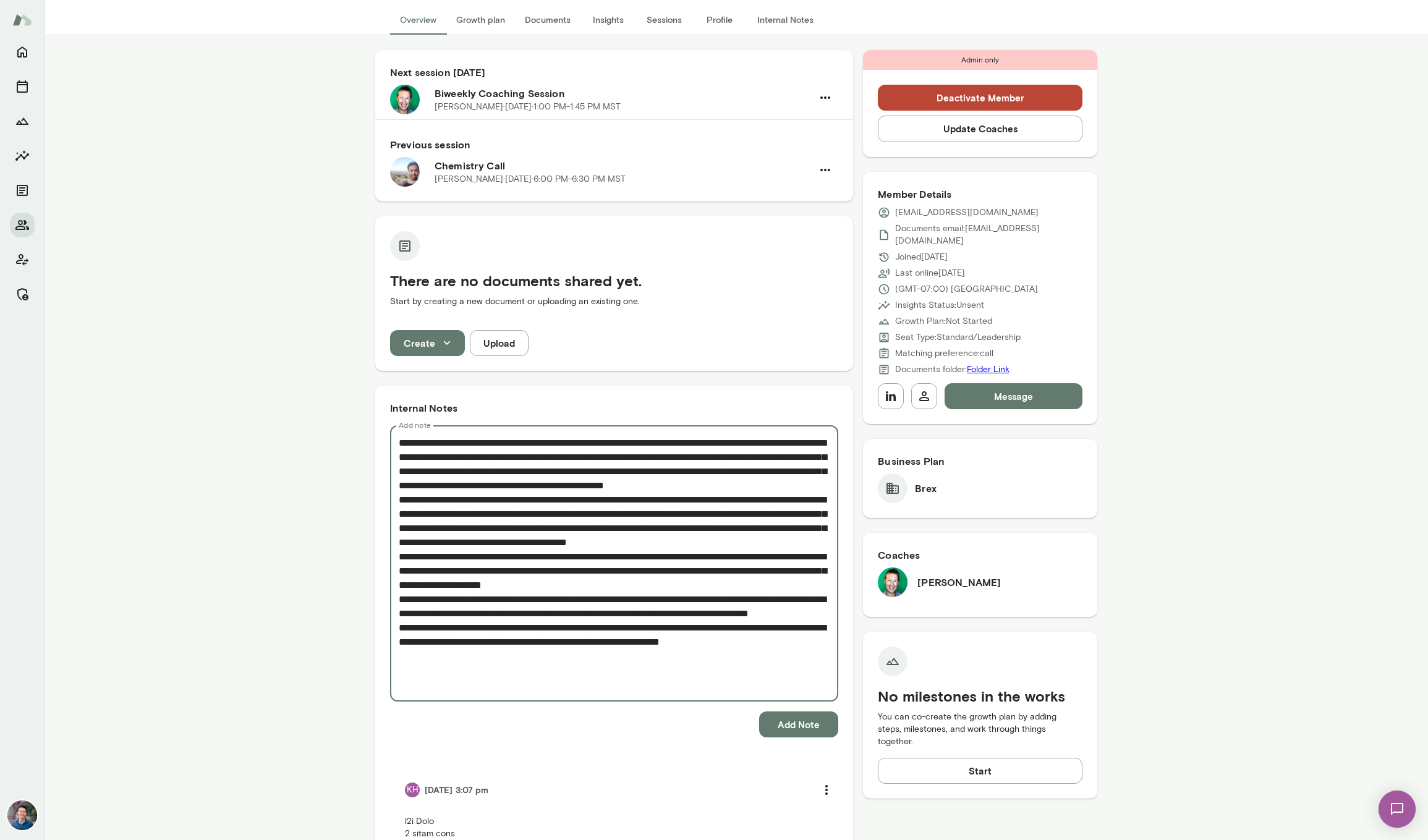
drag, startPoint x: 696, startPoint y: 614, endPoint x: 384, endPoint y: 591, distance: 312.8
click at [384, 591] on div "Internal Notes Add note * Add note Add Note KH 8/26/25 at 3:07 pm See all notes" at bounding box center [614, 811] width 478 height 852
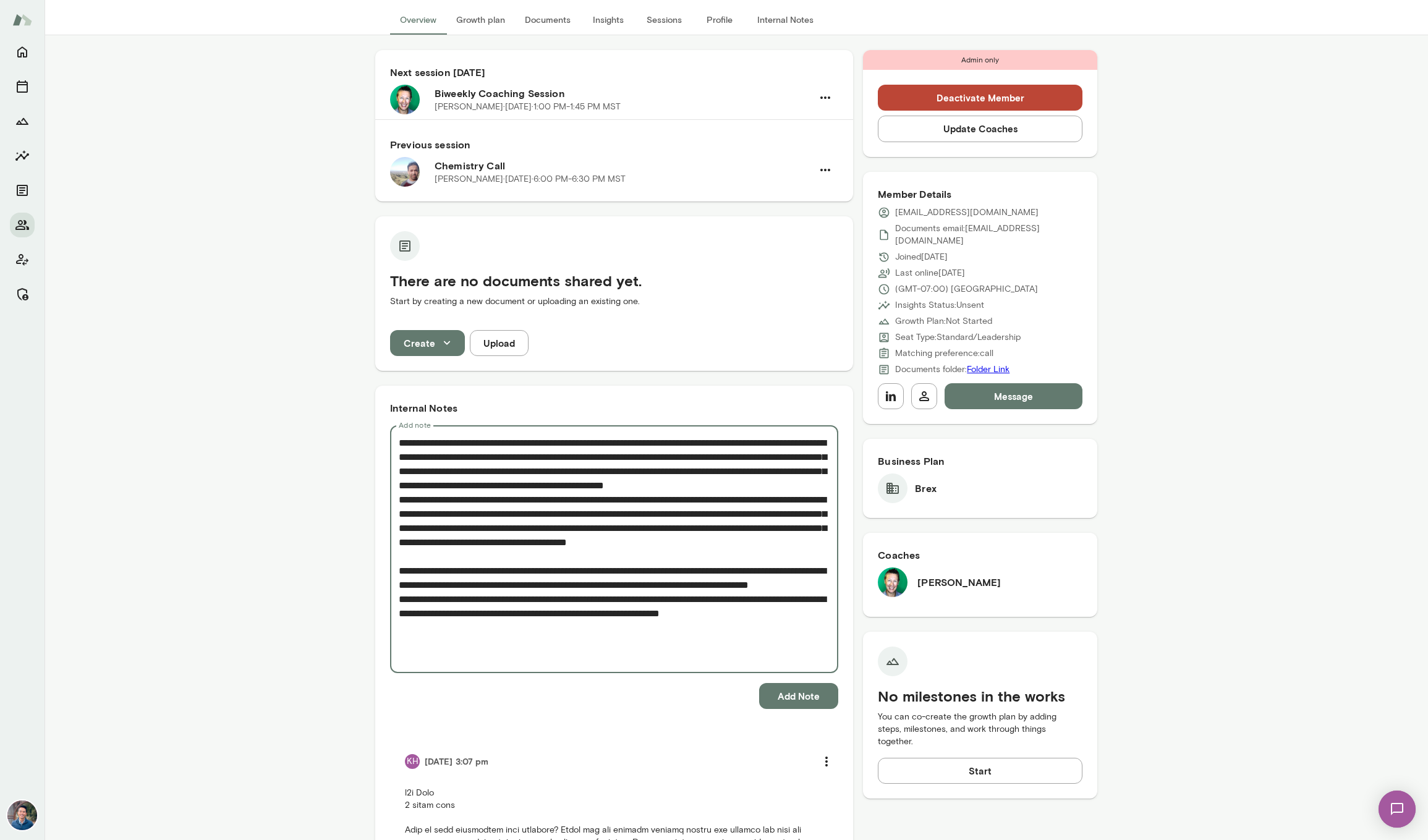
click at [544, 500] on textarea "Add note" at bounding box center [614, 549] width 431 height 228
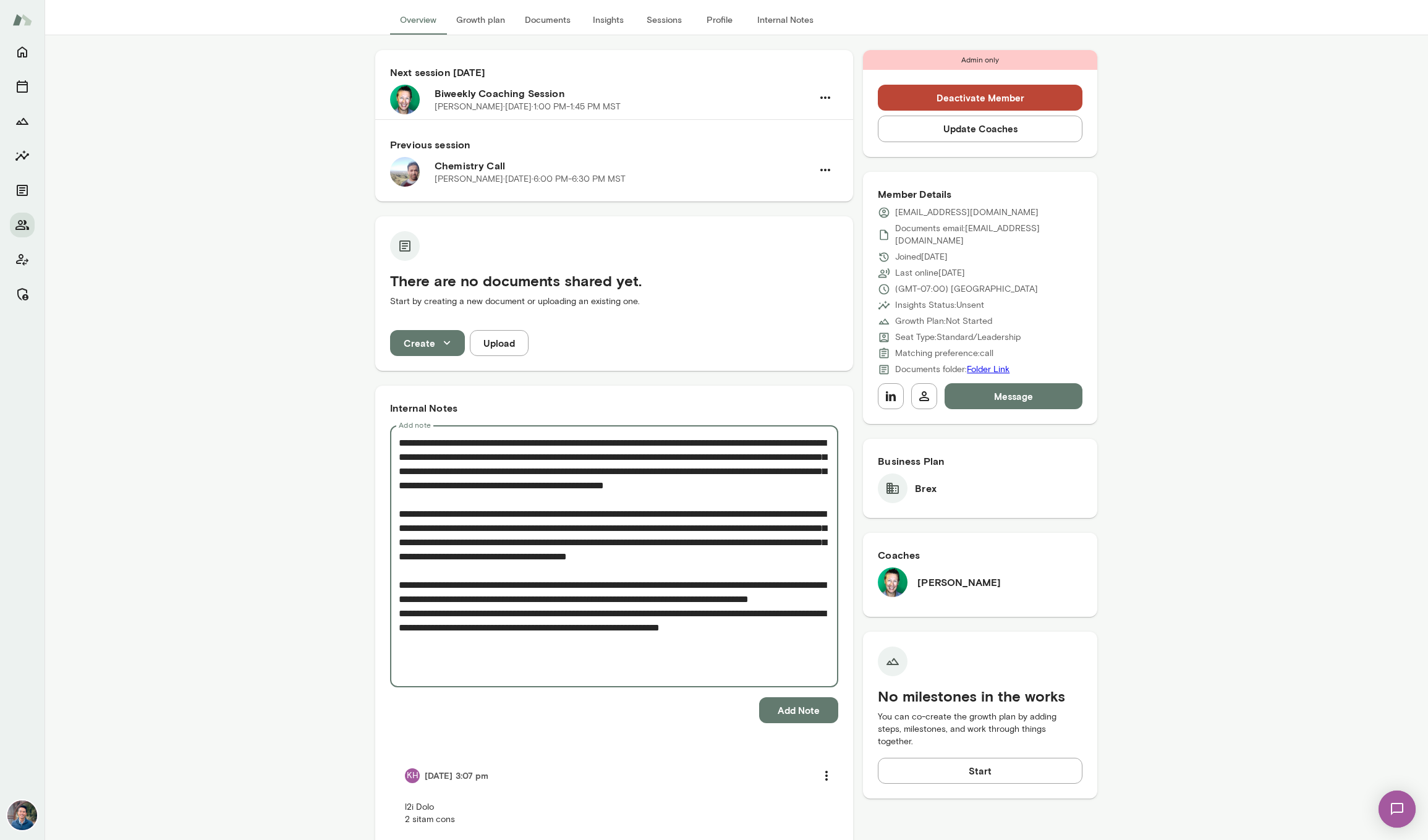
click at [573, 642] on textarea "Add note" at bounding box center [614, 556] width 431 height 242
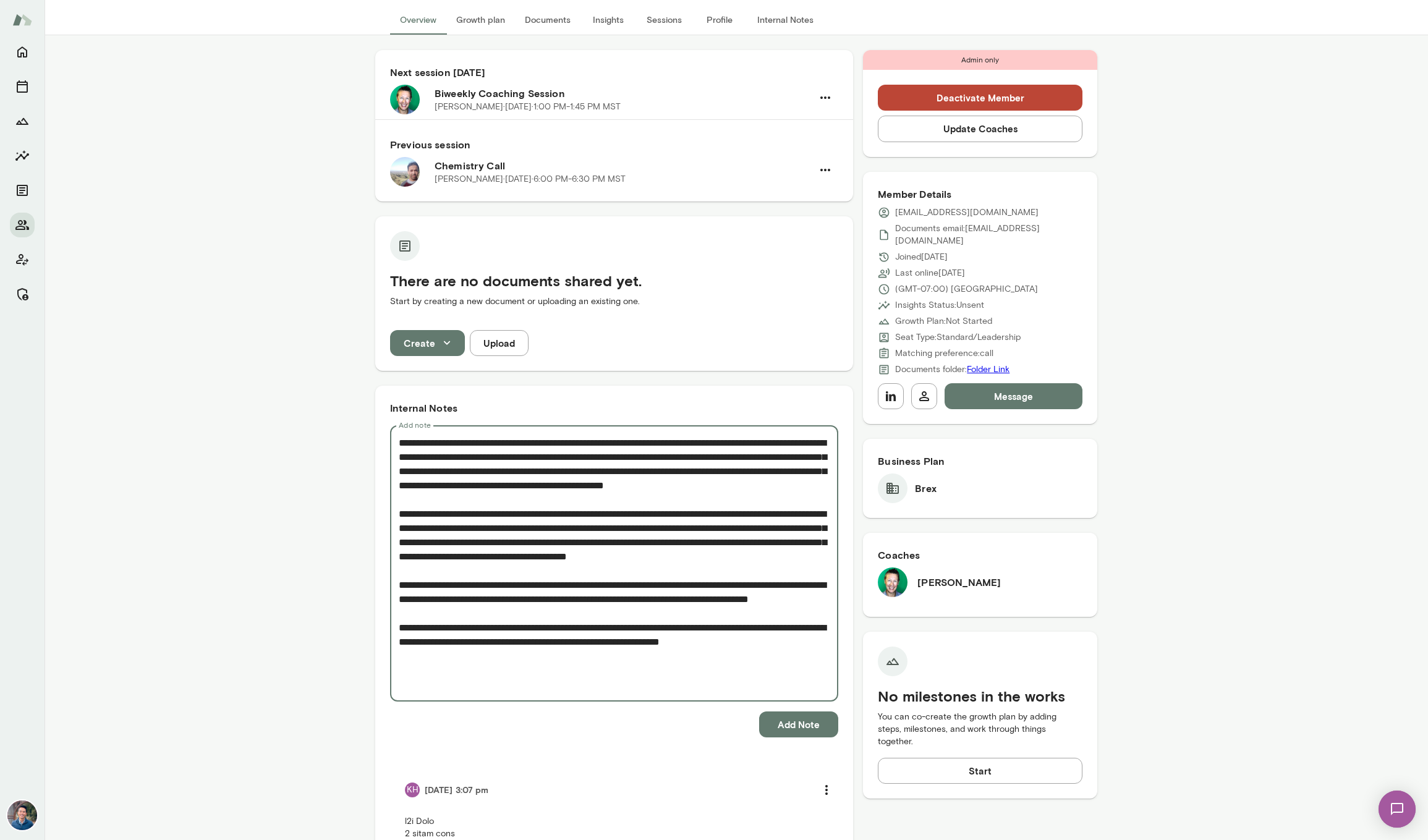
click at [527, 610] on textarea "Add note" at bounding box center [614, 563] width 431 height 256
click at [580, 645] on textarea "Add note" at bounding box center [614, 563] width 431 height 256
click at [607, 582] on textarea "Add note" at bounding box center [614, 563] width 431 height 256
click at [584, 640] on textarea "Add note" at bounding box center [614, 563] width 431 height 256
click at [584, 539] on textarea "Add note" at bounding box center [614, 563] width 431 height 256
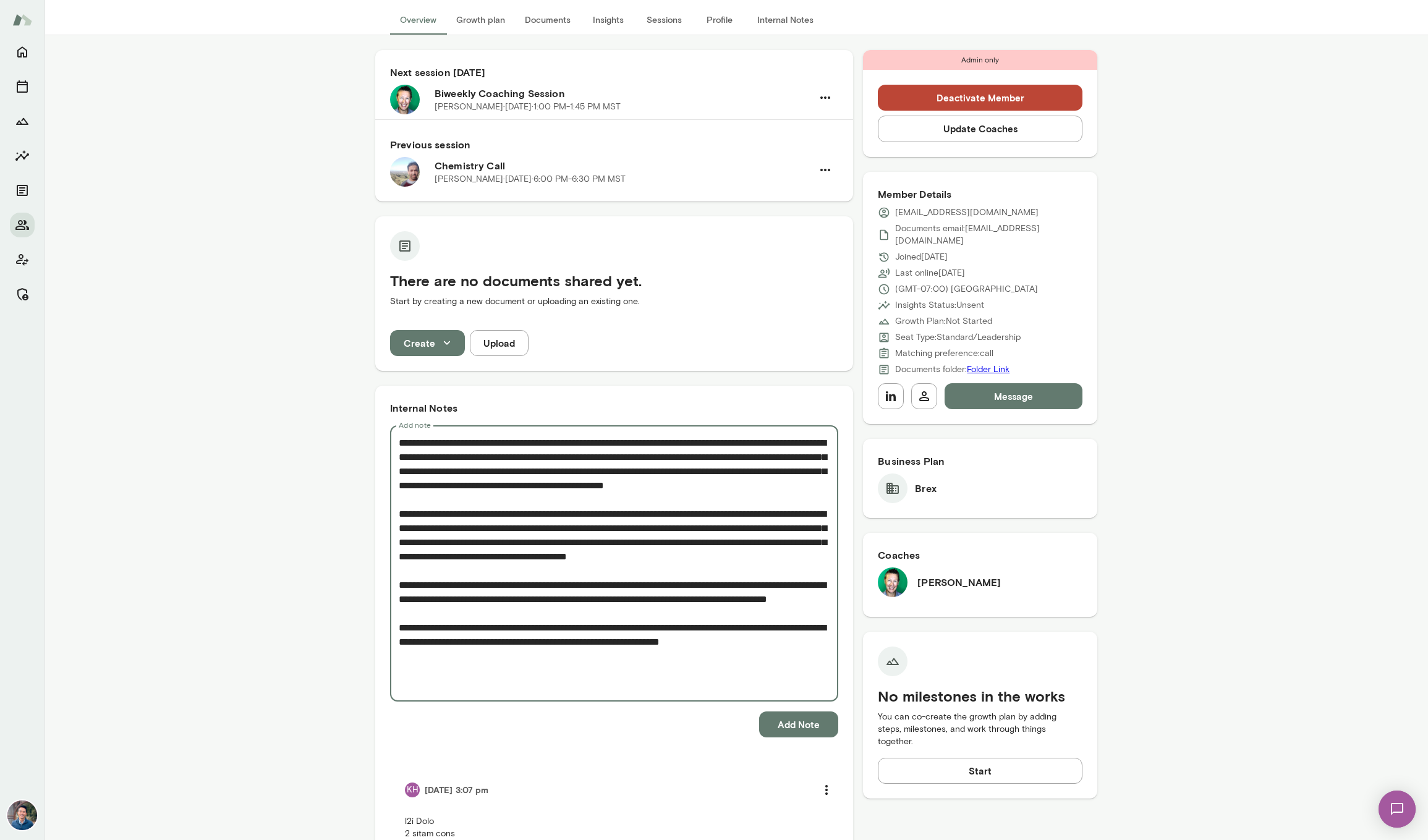
click at [820, 686] on textarea "Add note" at bounding box center [614, 563] width 431 height 256
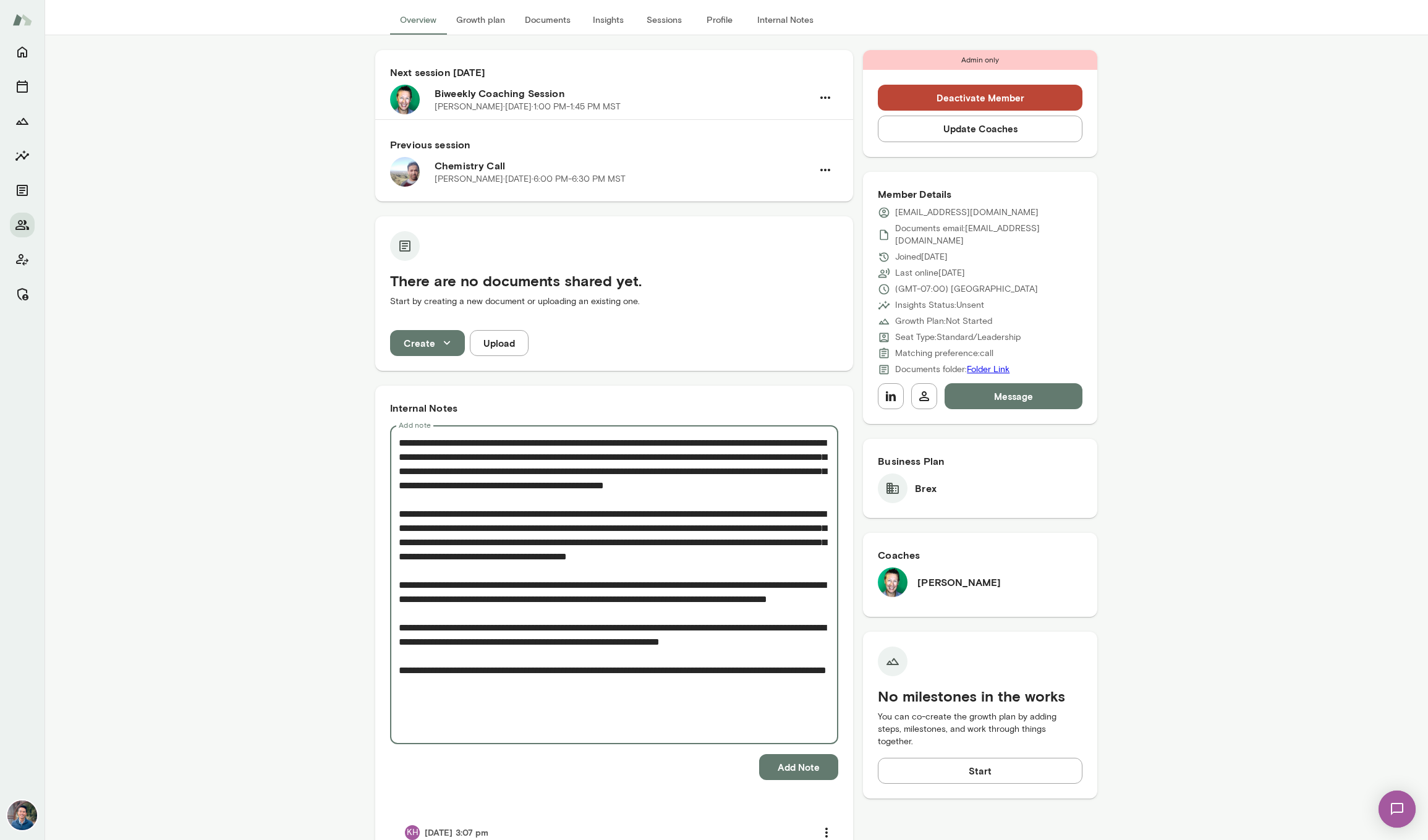
click at [419, 728] on textarea "Add note" at bounding box center [614, 584] width 431 height 299
click at [527, 732] on textarea "Add note" at bounding box center [614, 584] width 431 height 299
click at [729, 721] on textarea "Add note" at bounding box center [614, 584] width 431 height 299
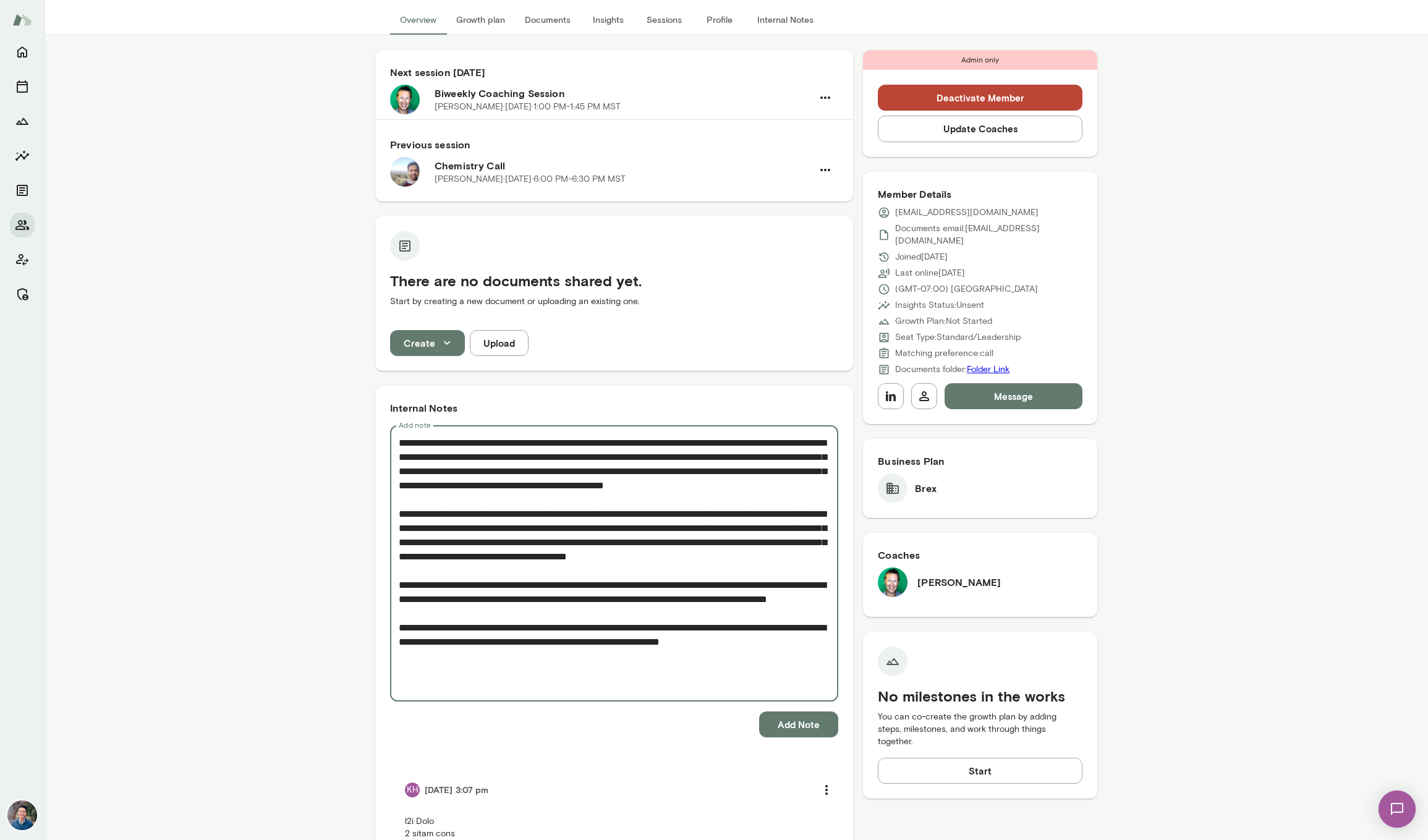
click at [679, 643] on textarea "Add note" at bounding box center [614, 563] width 431 height 256
paste textarea "**********"
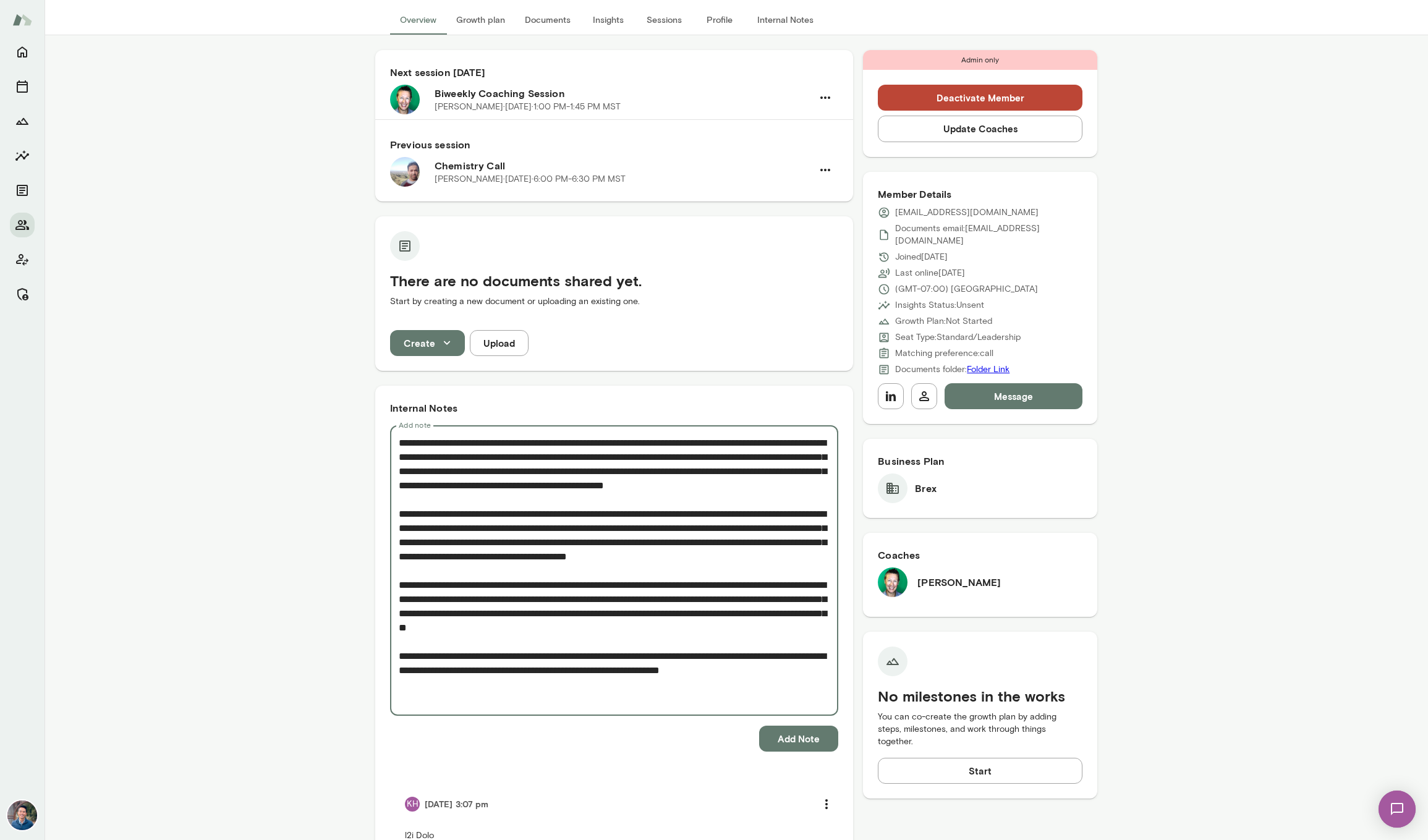
click at [500, 640] on textarea "Add note" at bounding box center [614, 570] width 431 height 270
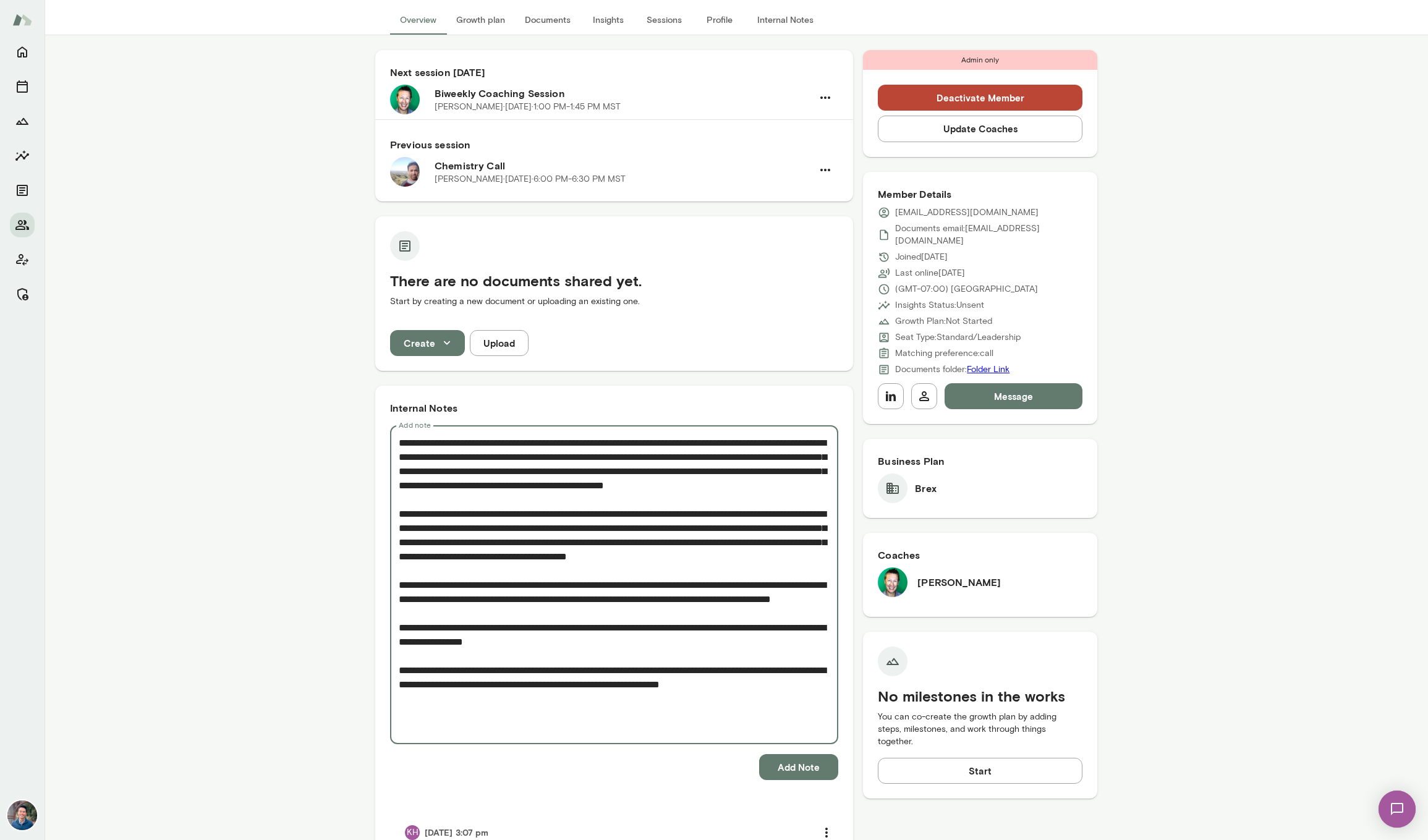
type textarea "**********"
click at [796, 765] on button "Add Note" at bounding box center [798, 767] width 79 height 26
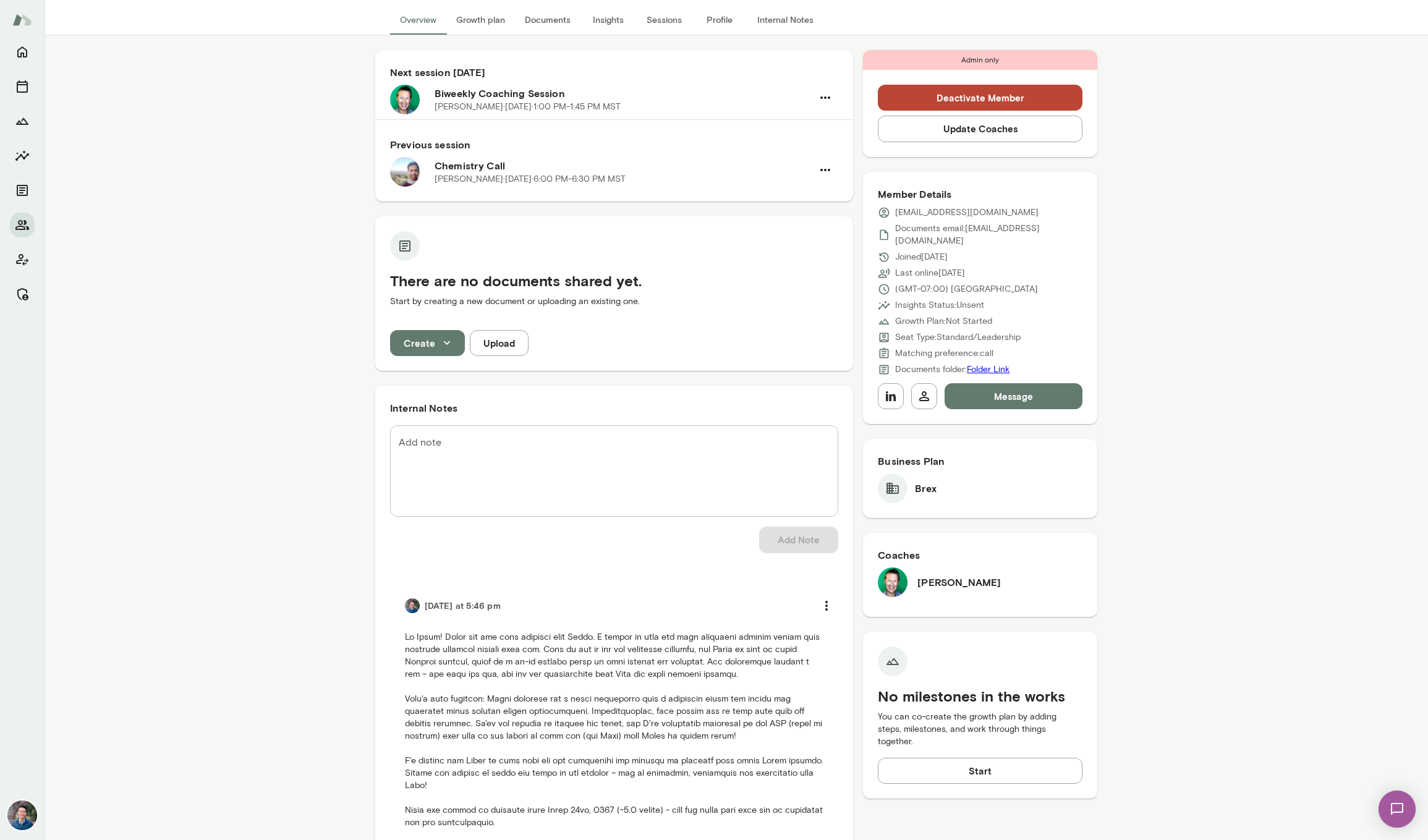
scroll to position [0, 0]
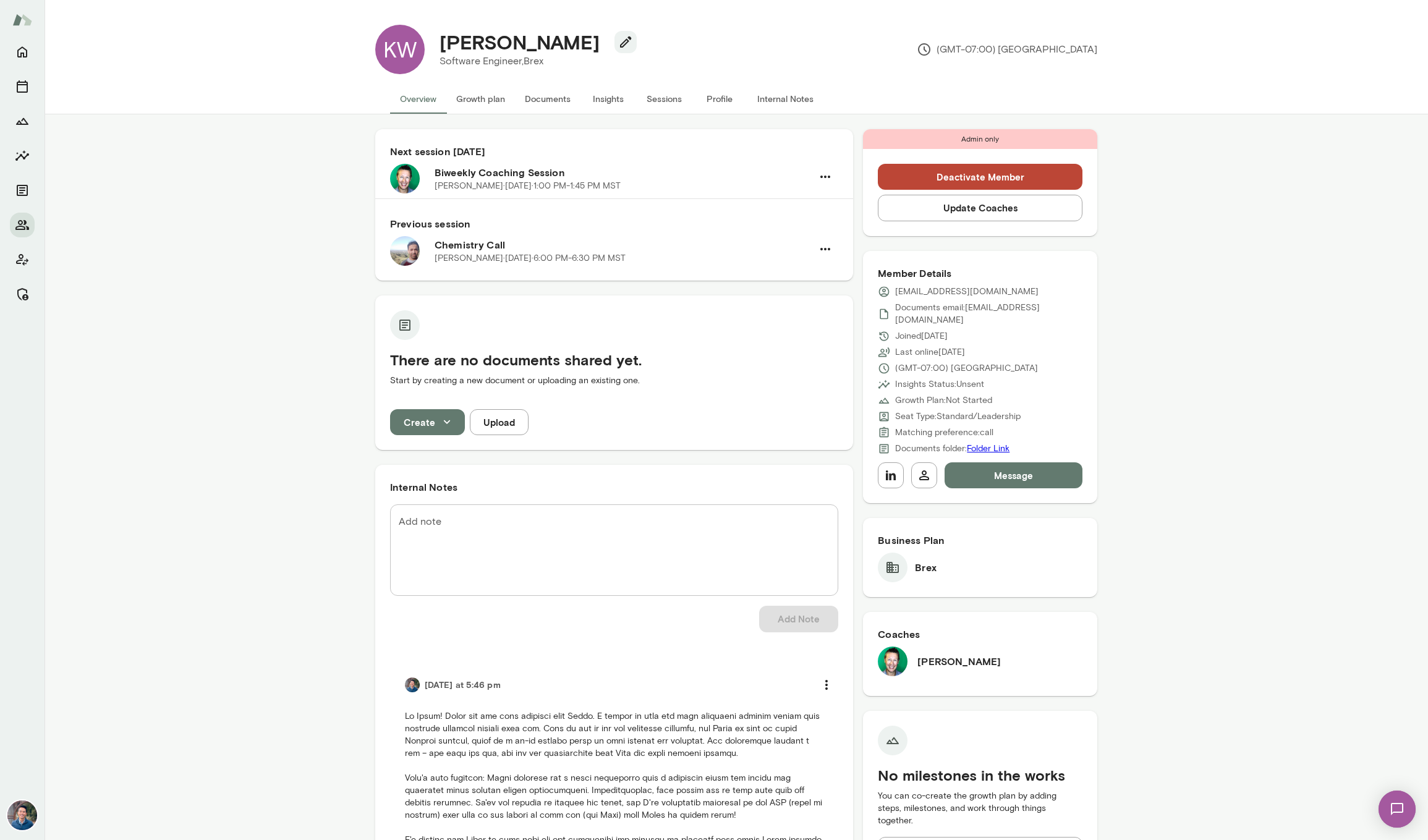
click at [895, 647] on img at bounding box center [892, 661] width 29 height 29
click at [409, 174] on img at bounding box center [405, 178] width 29 height 29
click at [23, 294] on icon "Manage" at bounding box center [23, 295] width 15 height 15
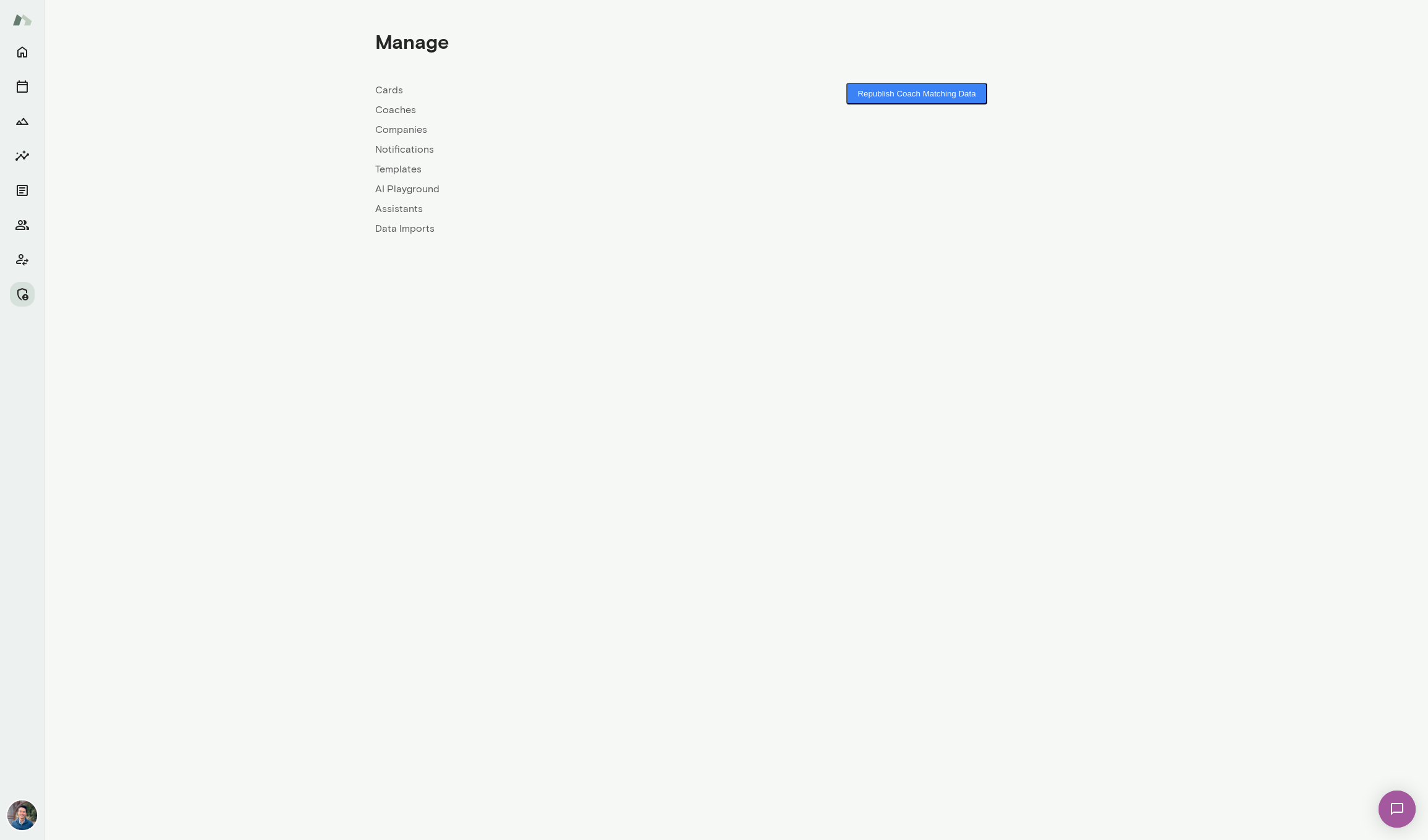
click at [379, 106] on link "Coaches" at bounding box center [556, 110] width 361 height 15
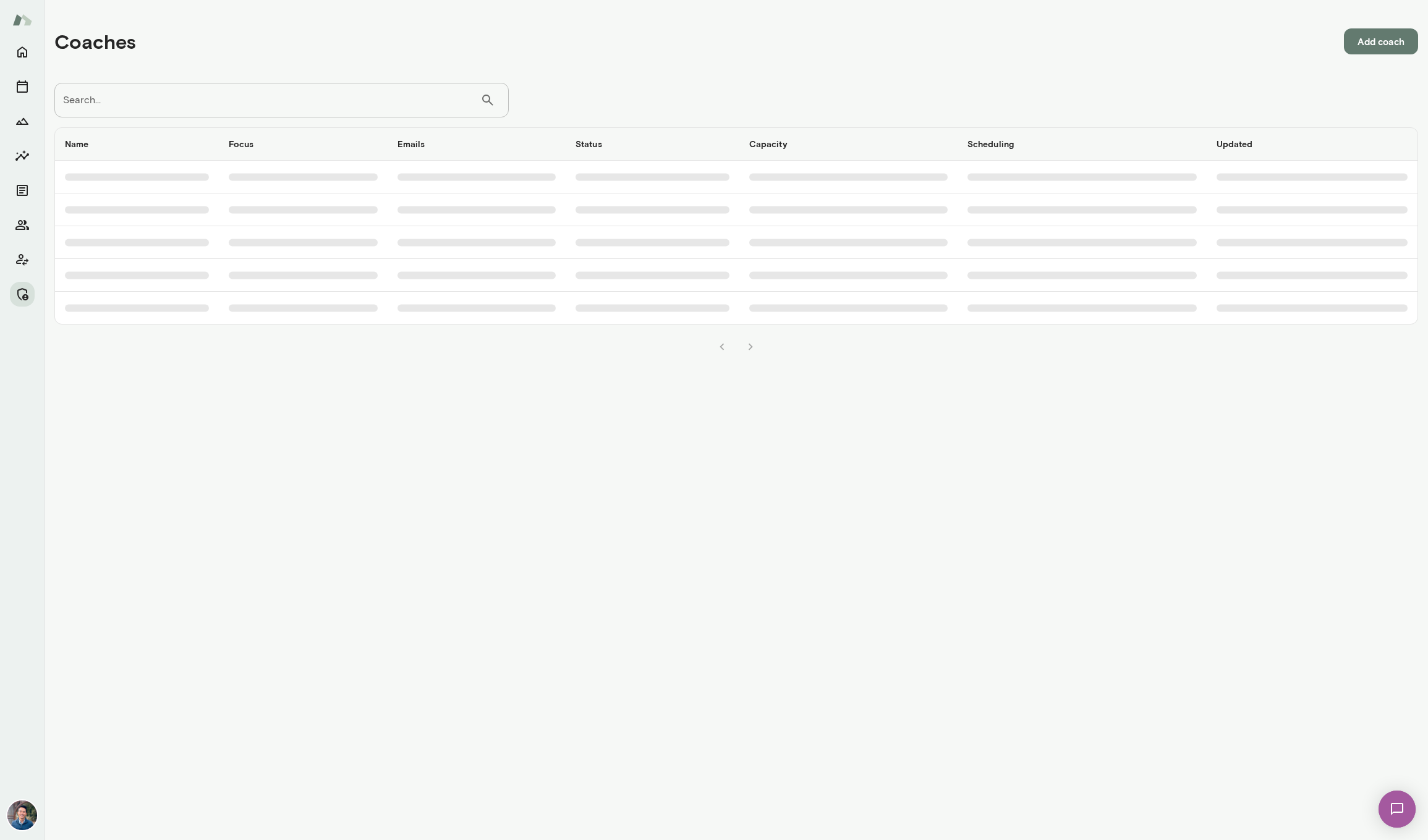
click at [353, 90] on input "Search..." at bounding box center [267, 100] width 426 height 35
type input "********"
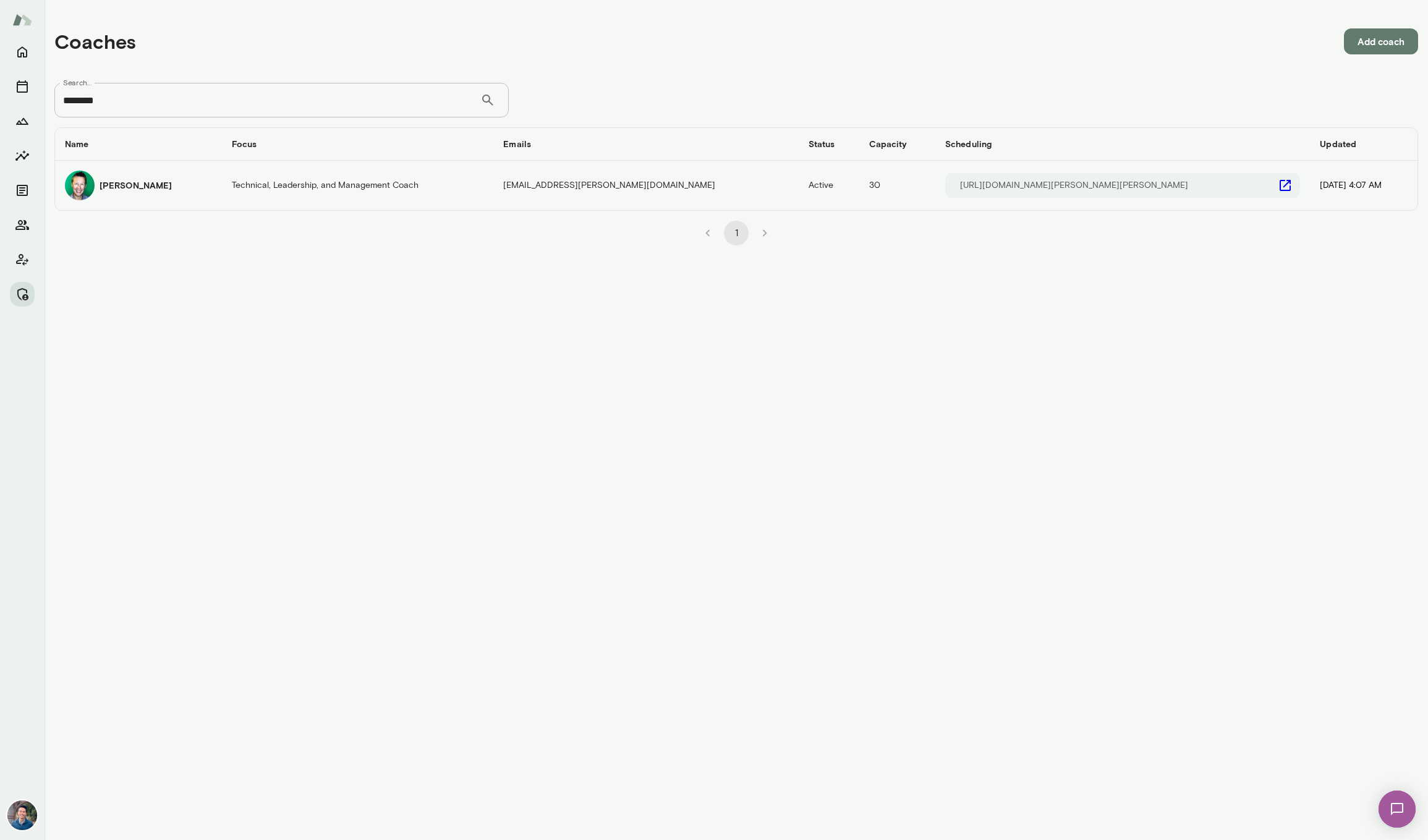
click at [139, 184] on h6 "[PERSON_NAME]" at bounding box center [136, 185] width 72 height 12
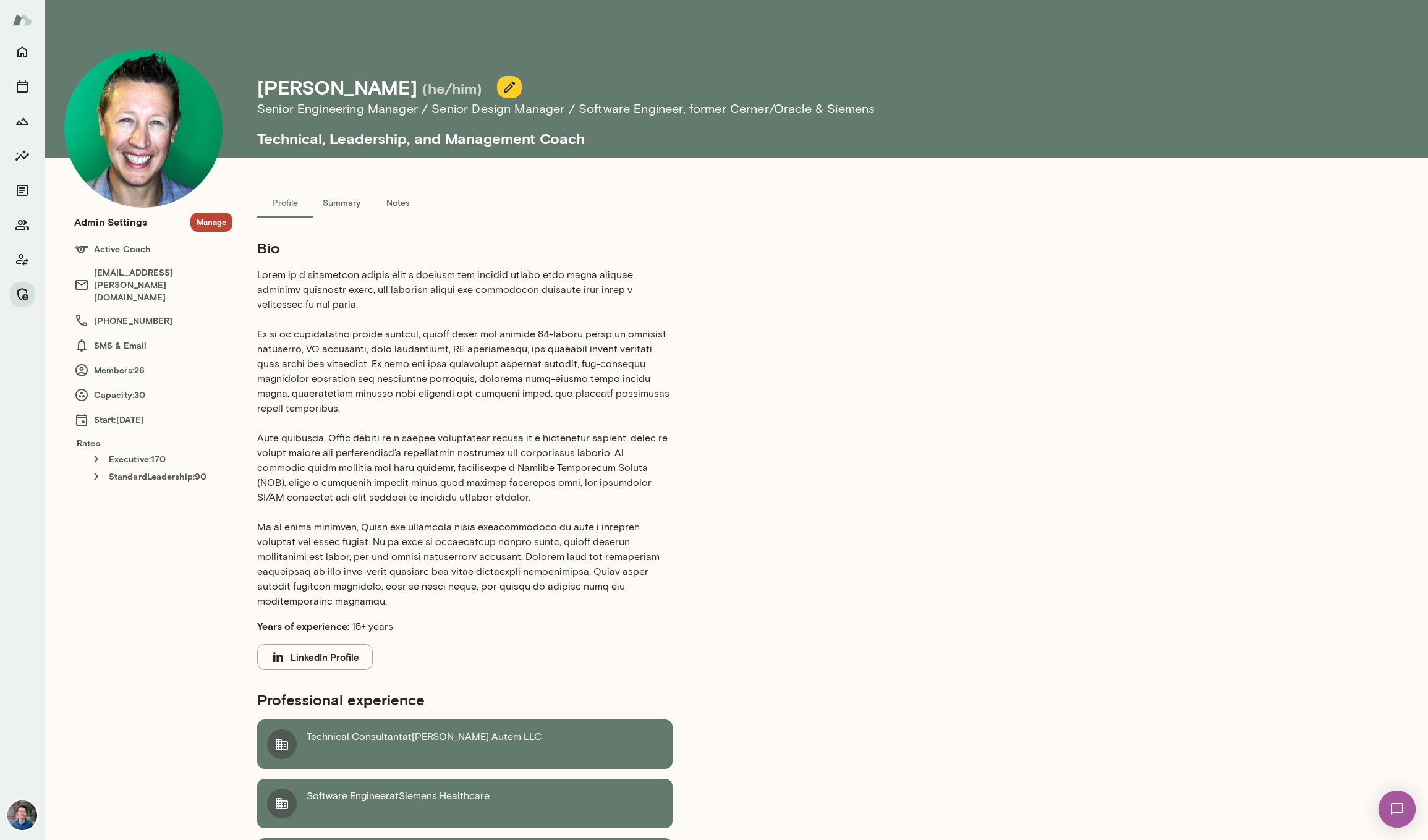
click at [458, 321] on p at bounding box center [465, 438] width 416 height 341
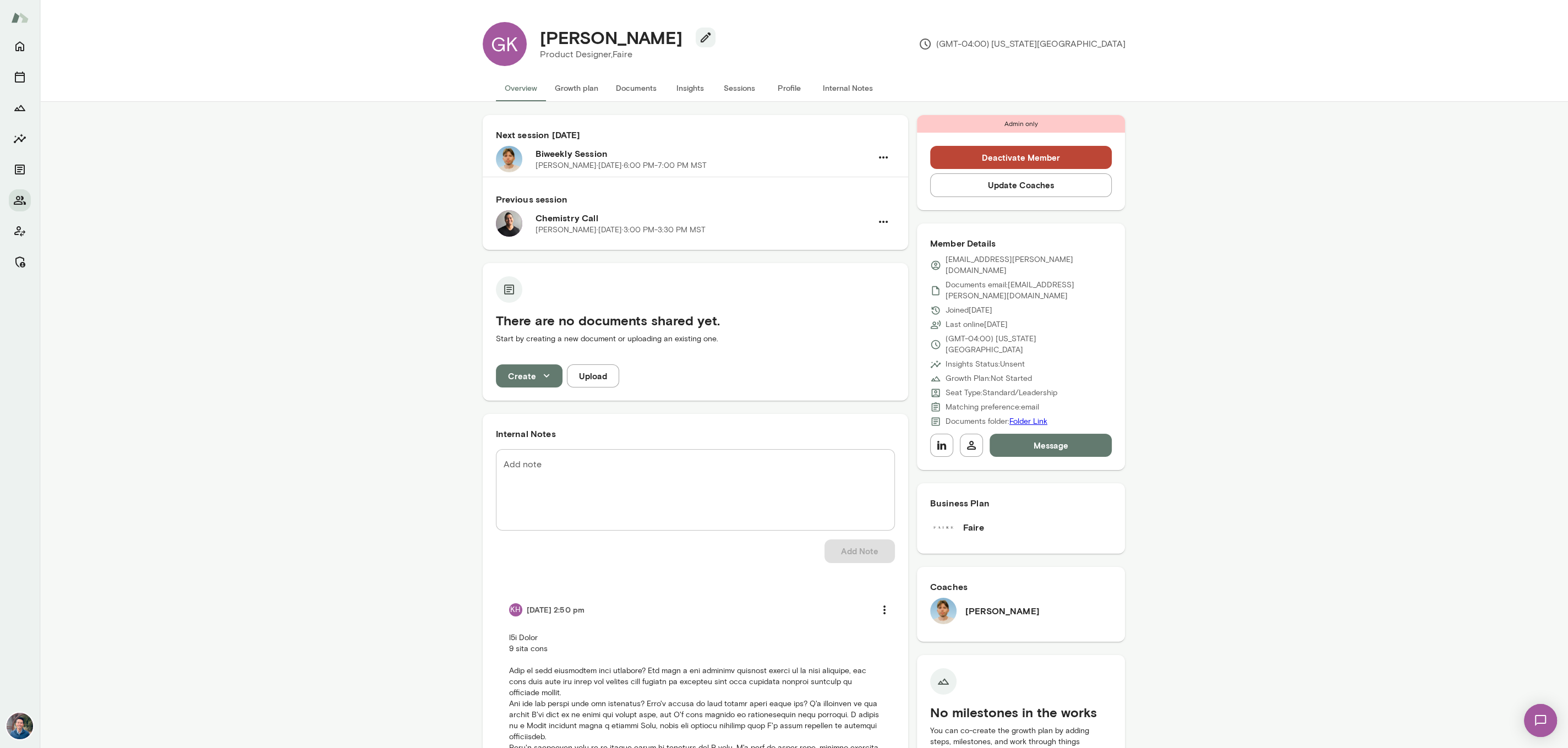
click at [967, 181] on button "Update Coaches" at bounding box center [1021, 185] width 182 height 23
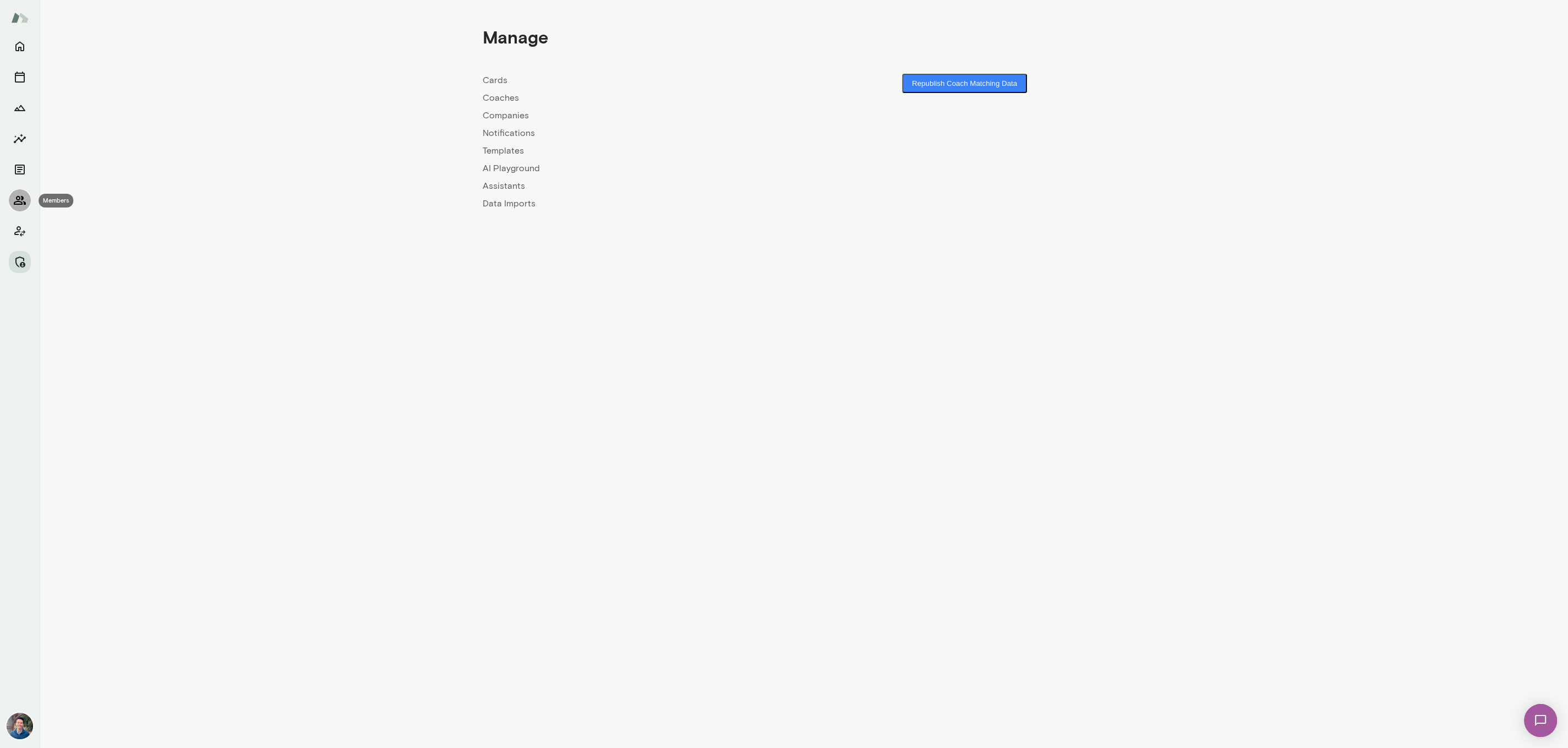
click at [16, 199] on icon "Members" at bounding box center [20, 200] width 12 height 9
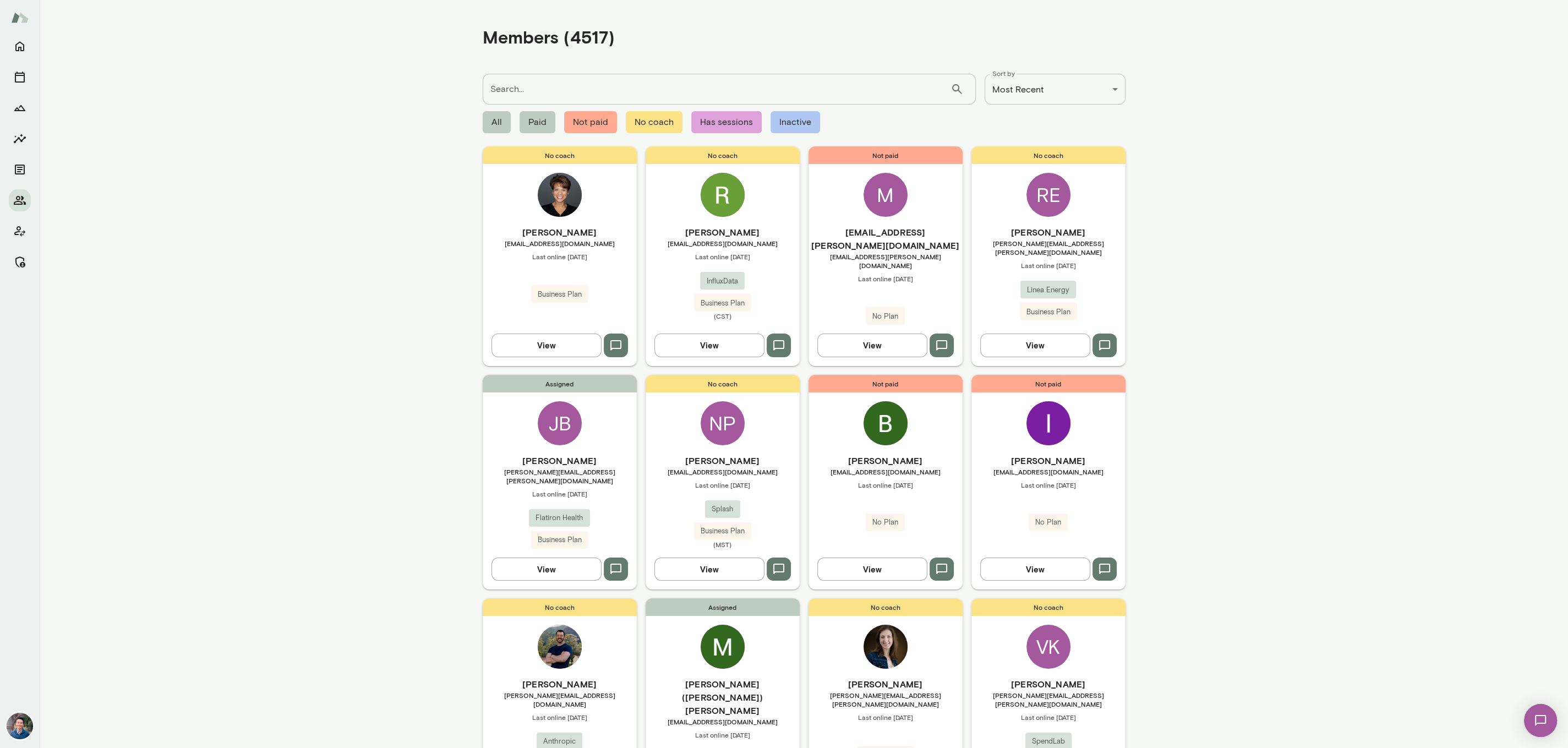
click at [627, 78] on input "Search..." at bounding box center [716, 89] width 468 height 31
type input "*"
type input "******"
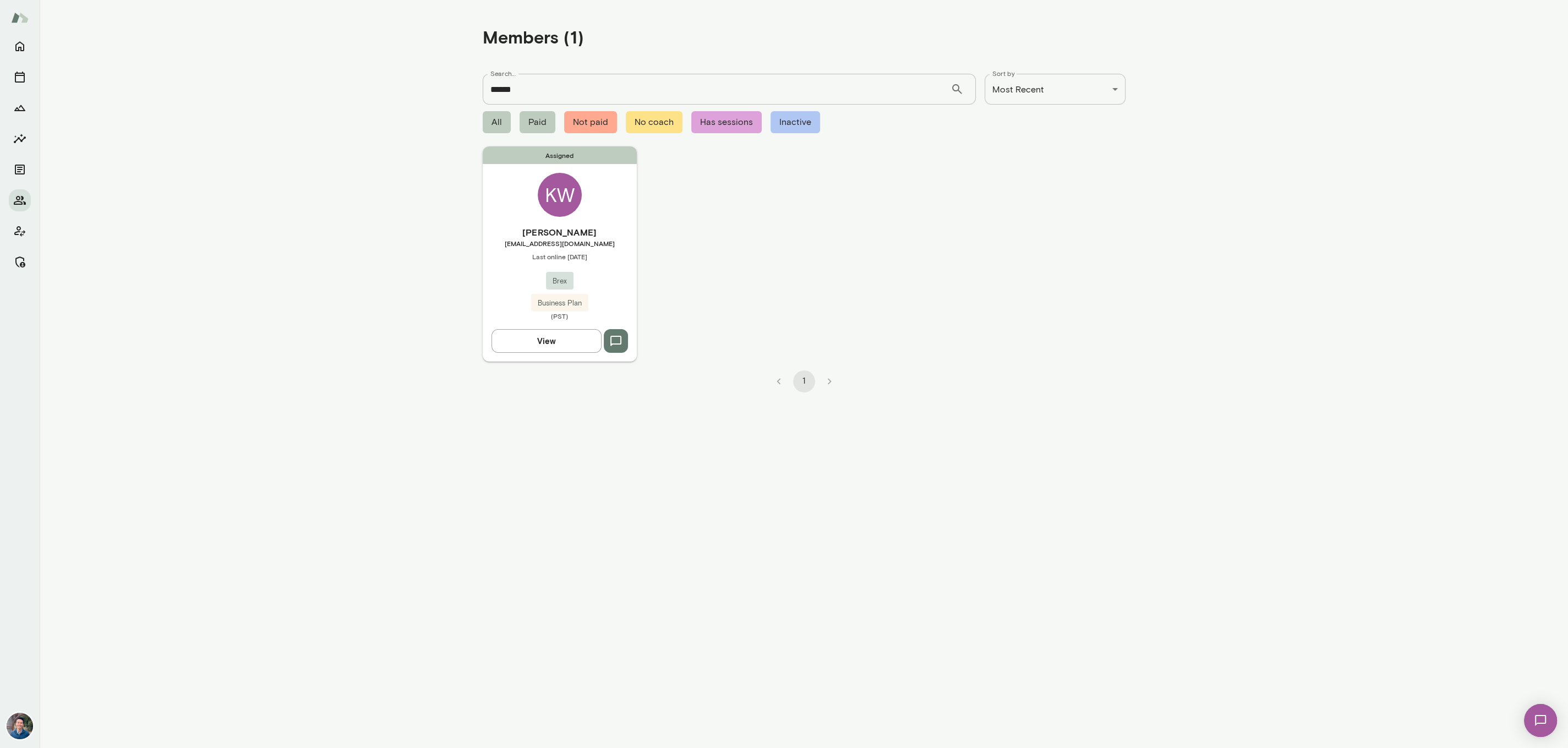
click at [600, 234] on h6 "[PERSON_NAME]" at bounding box center [559, 232] width 154 height 13
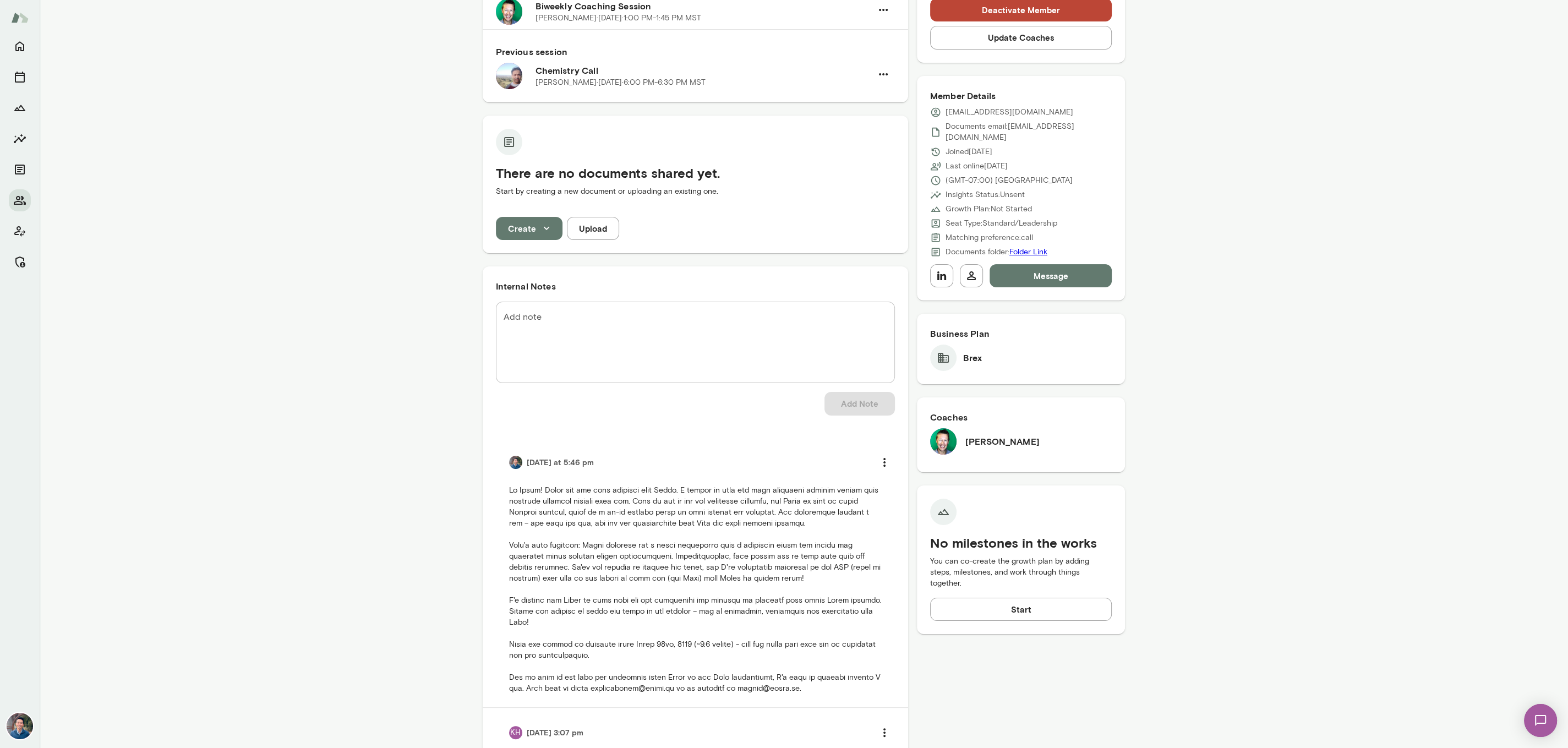
scroll to position [149, 0]
click at [667, 586] on p at bounding box center [695, 589] width 373 height 209
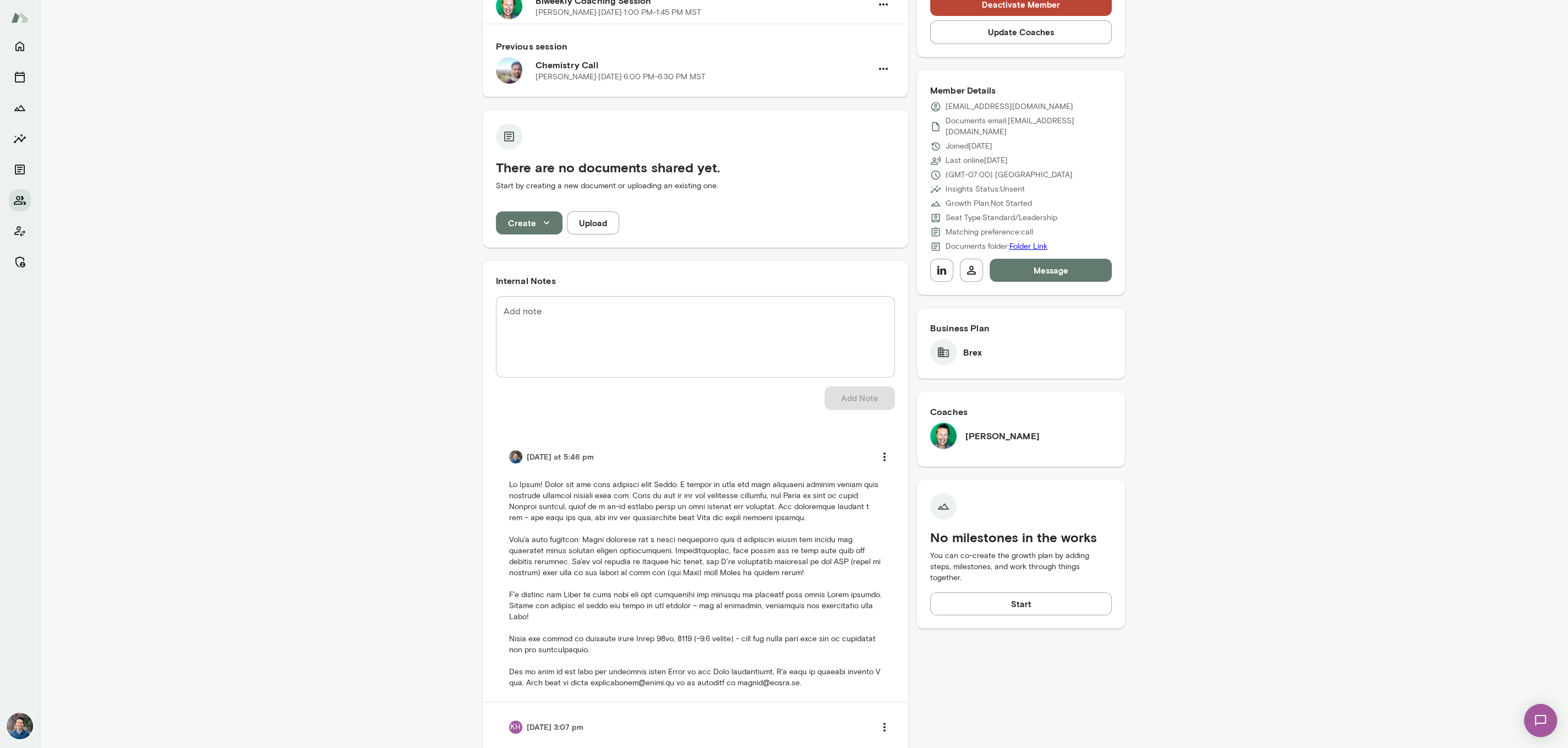
scroll to position [0, 0]
